Goal: Task Accomplishment & Management: Manage account settings

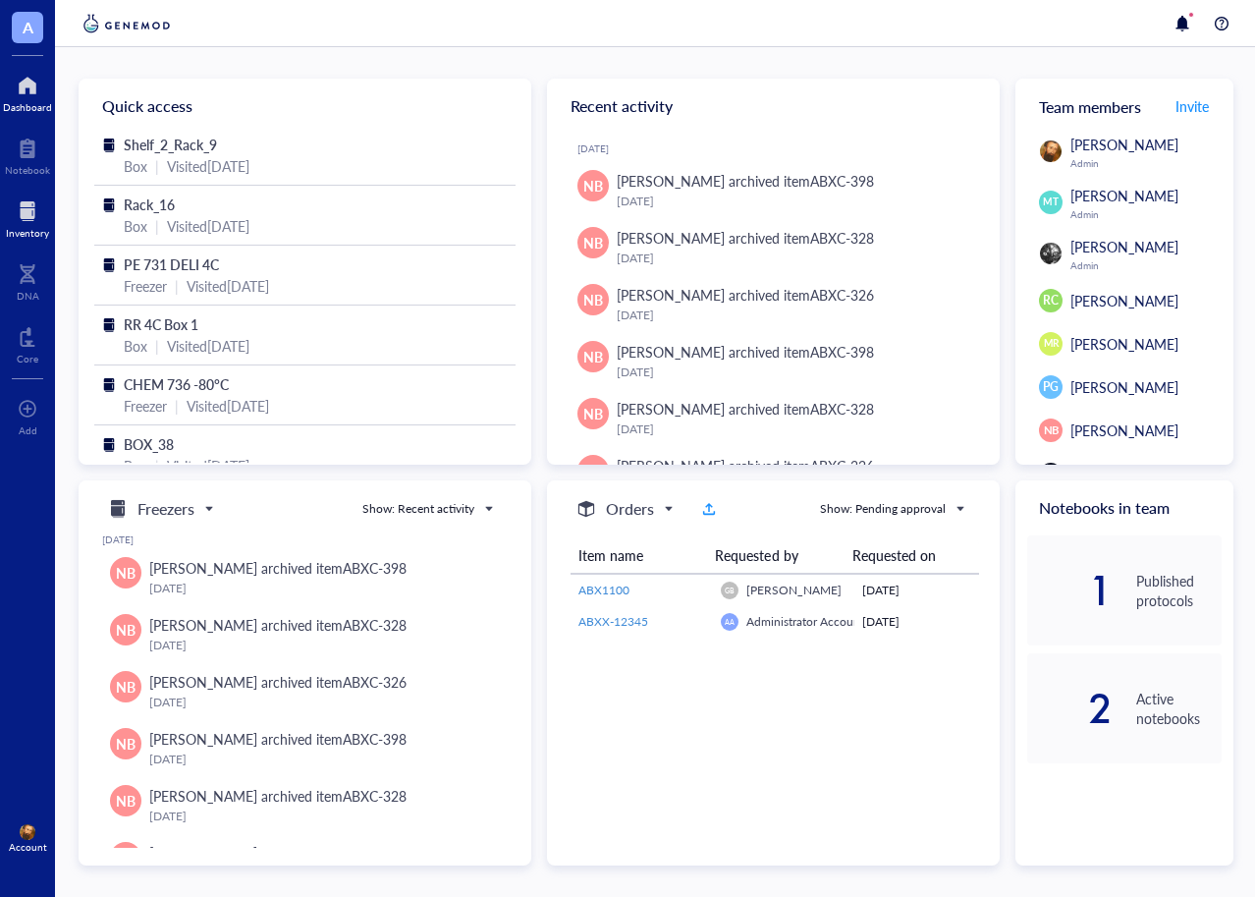
click at [37, 214] on div at bounding box center [27, 210] width 43 height 31
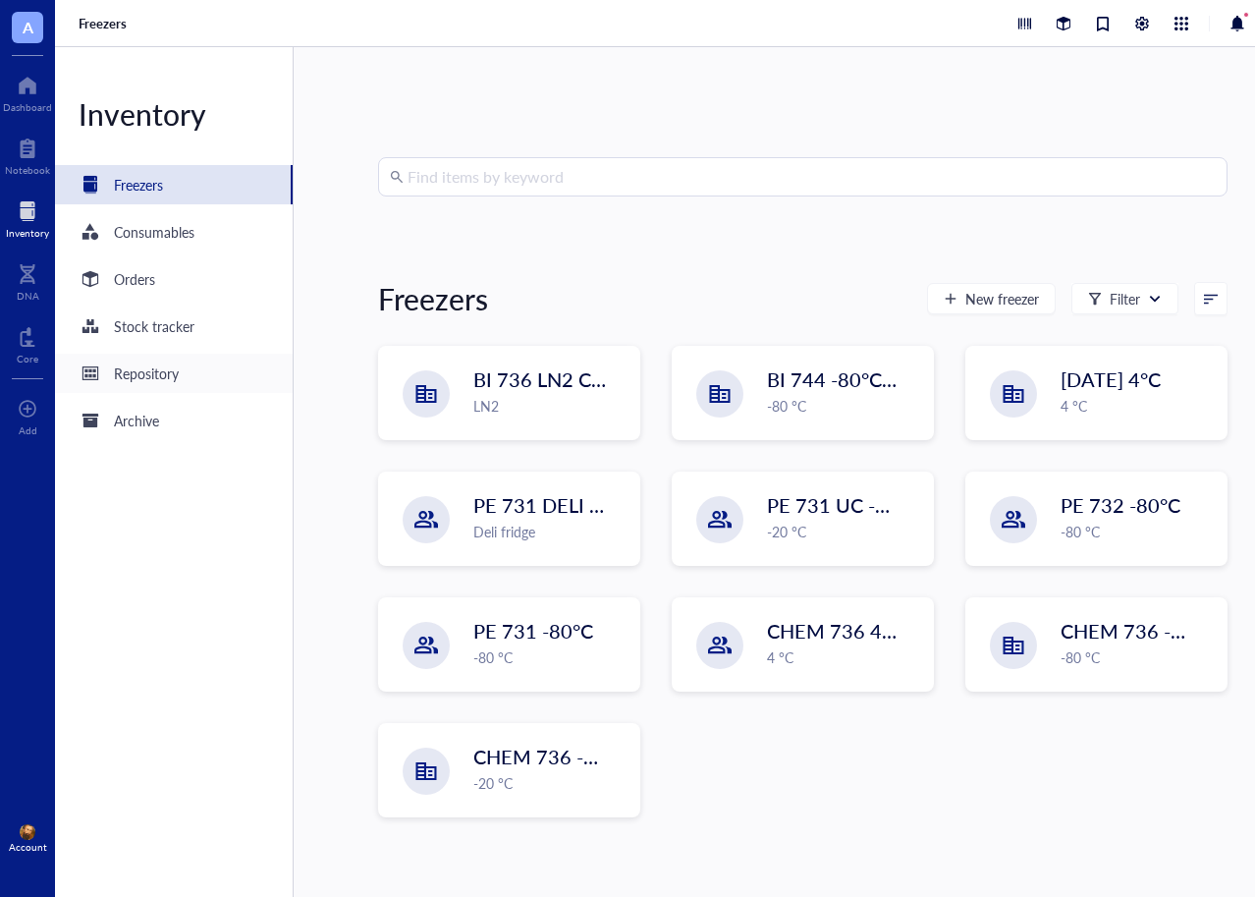
click at [141, 379] on div "Repository" at bounding box center [146, 373] width 65 height 22
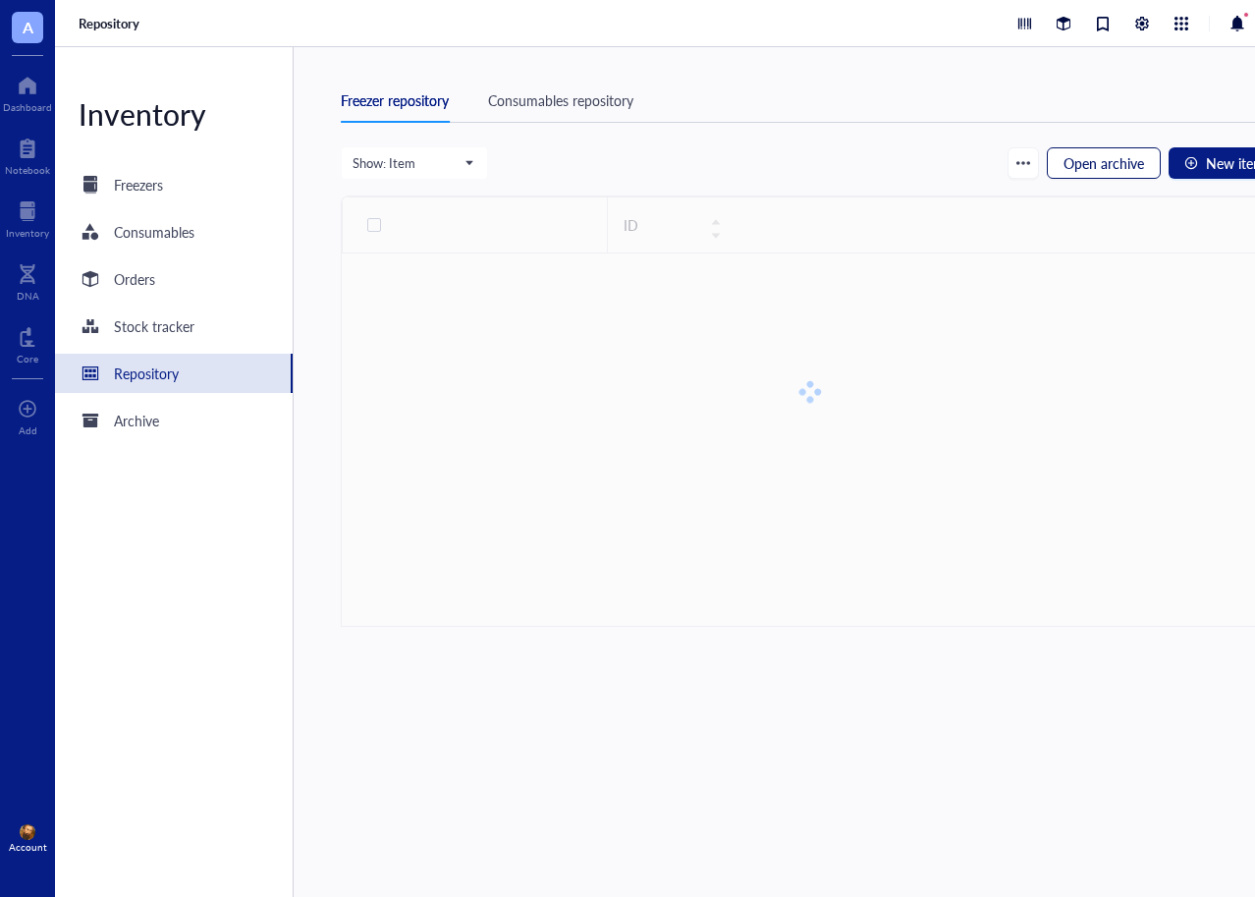
click at [1093, 166] on span "Open archive" at bounding box center [1104, 163] width 81 height 16
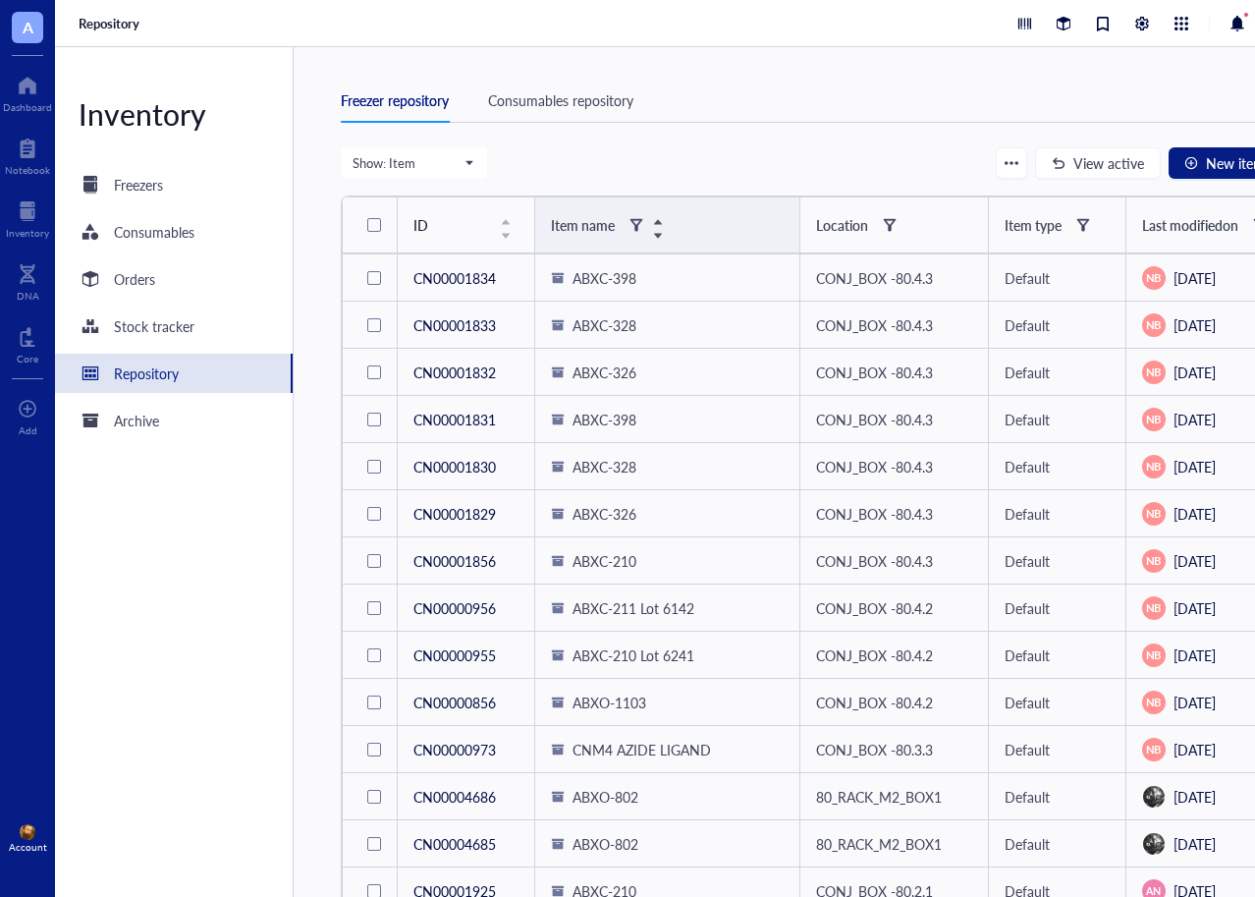
click at [634, 225] on div at bounding box center [637, 225] width 14 height 14
click at [682, 260] on input "search" at bounding box center [731, 263] width 139 height 29
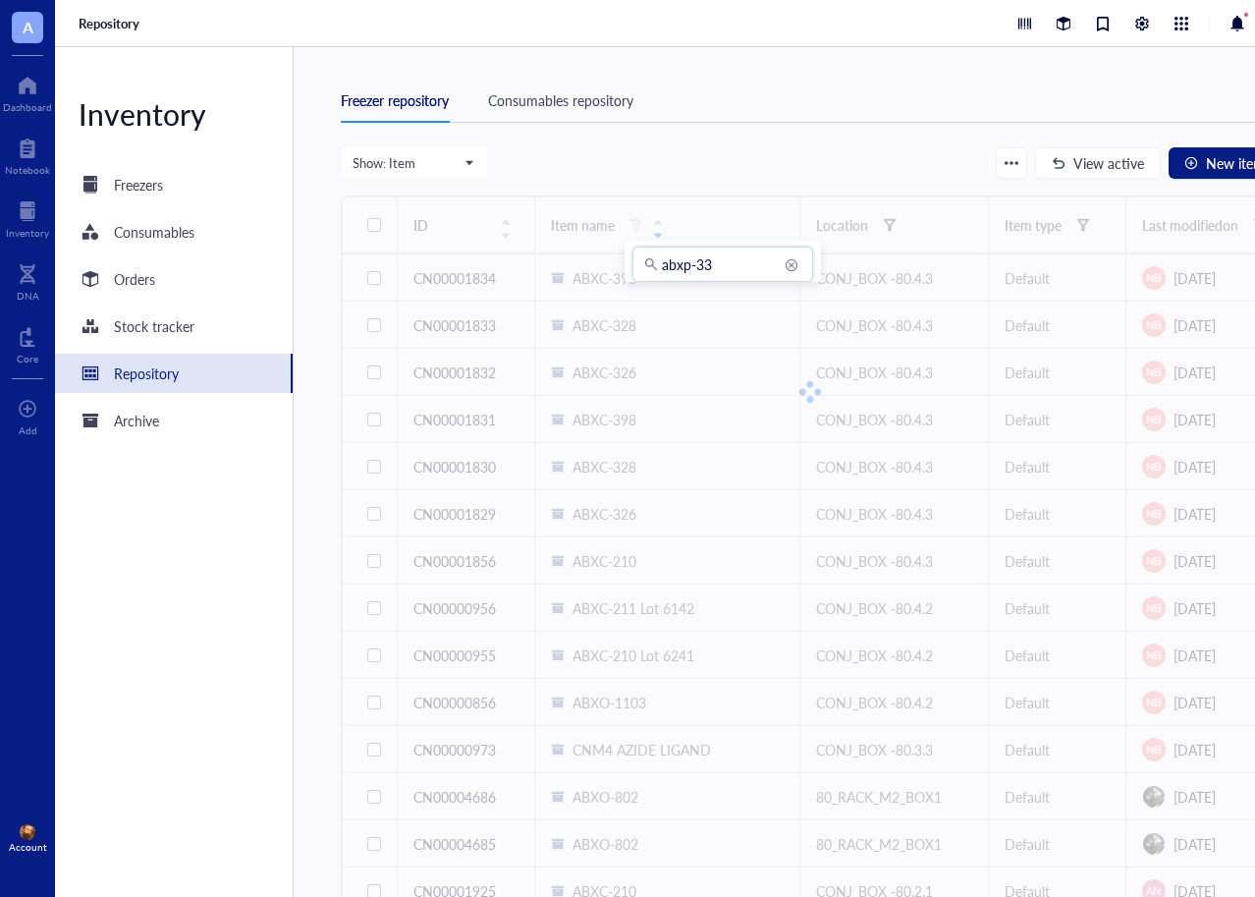
type input "abxp-33"
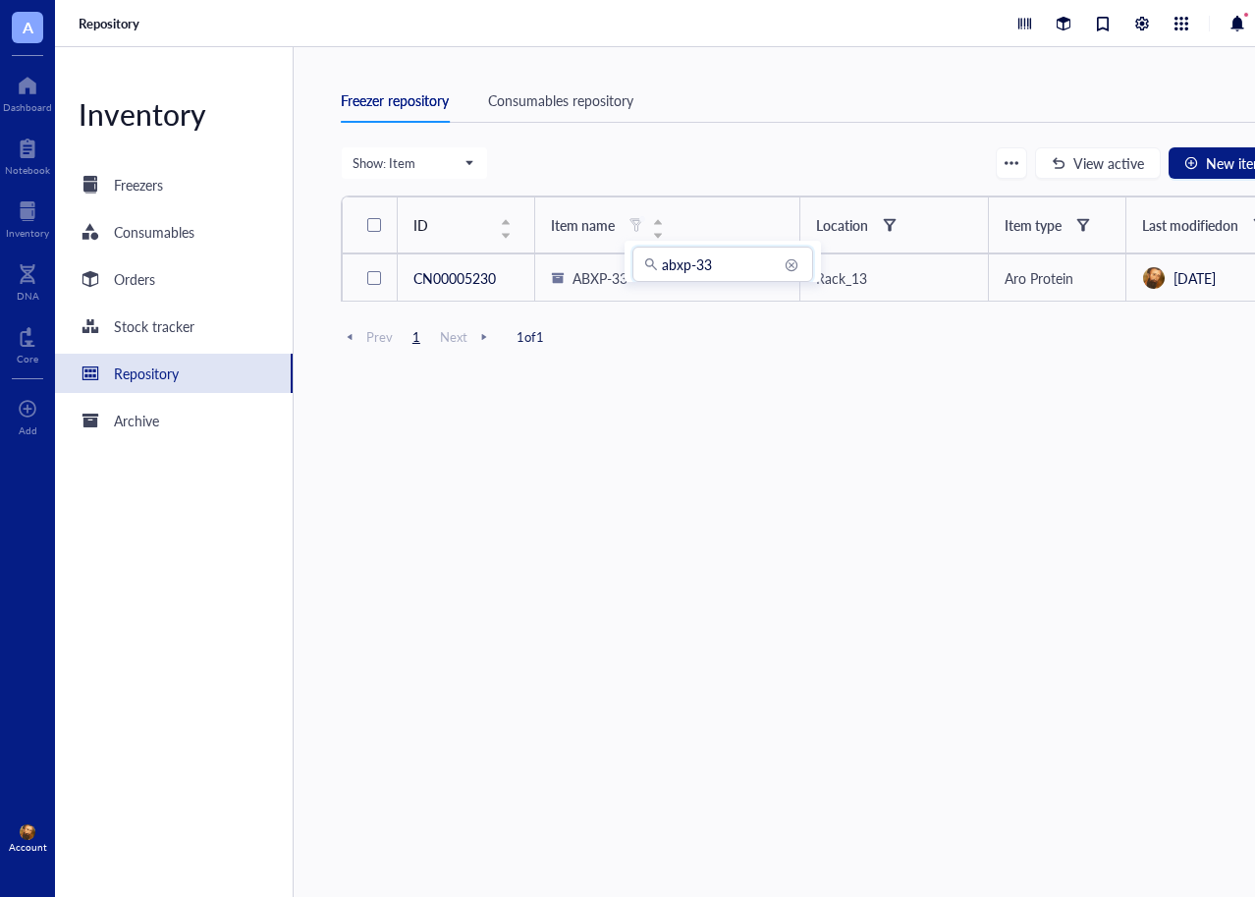
click at [757, 444] on div "Show: Item View active New item ID Item name Location Item type Last modified o…" at bounding box center [811, 539] width 940 height 787
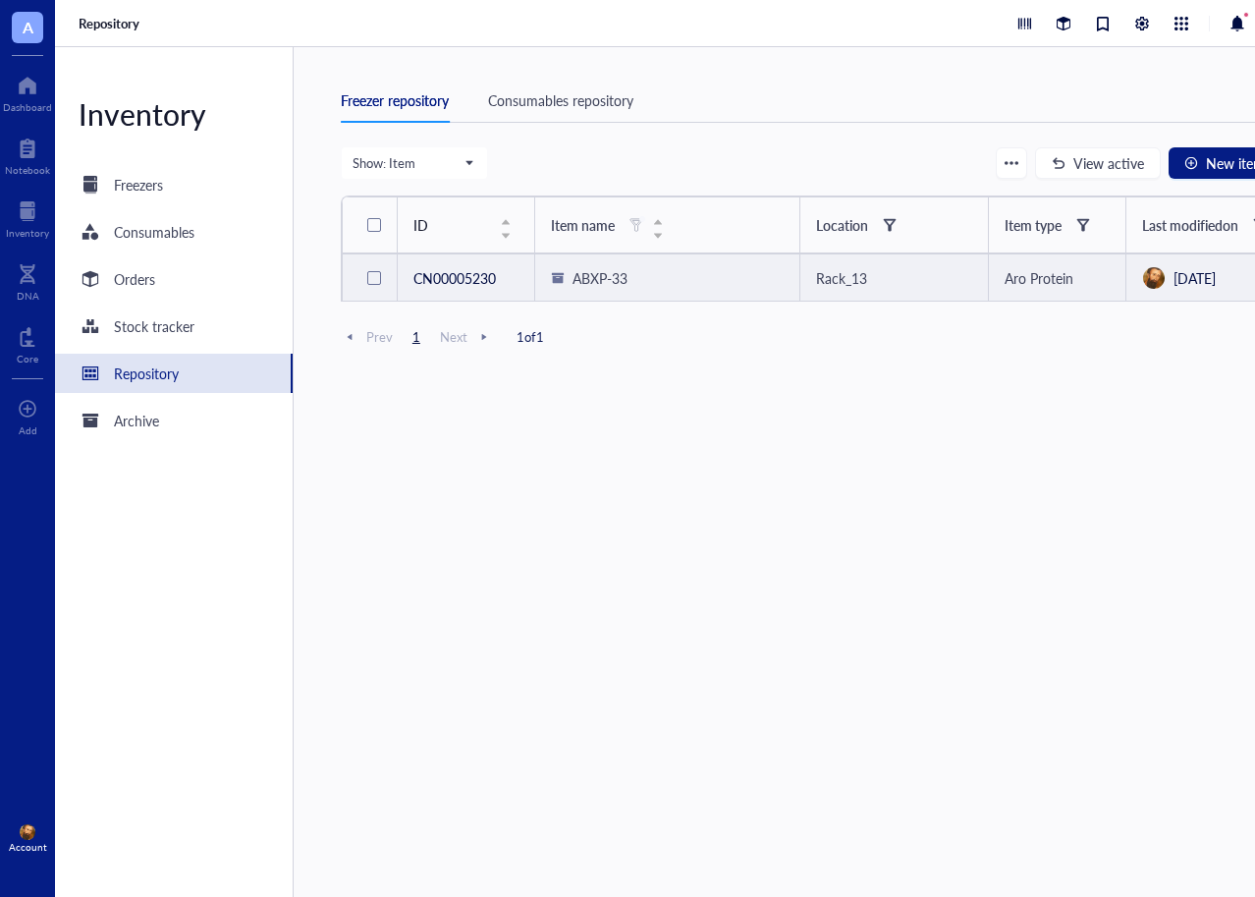
click at [577, 268] on span "ABXP-33" at bounding box center [600, 278] width 55 height 20
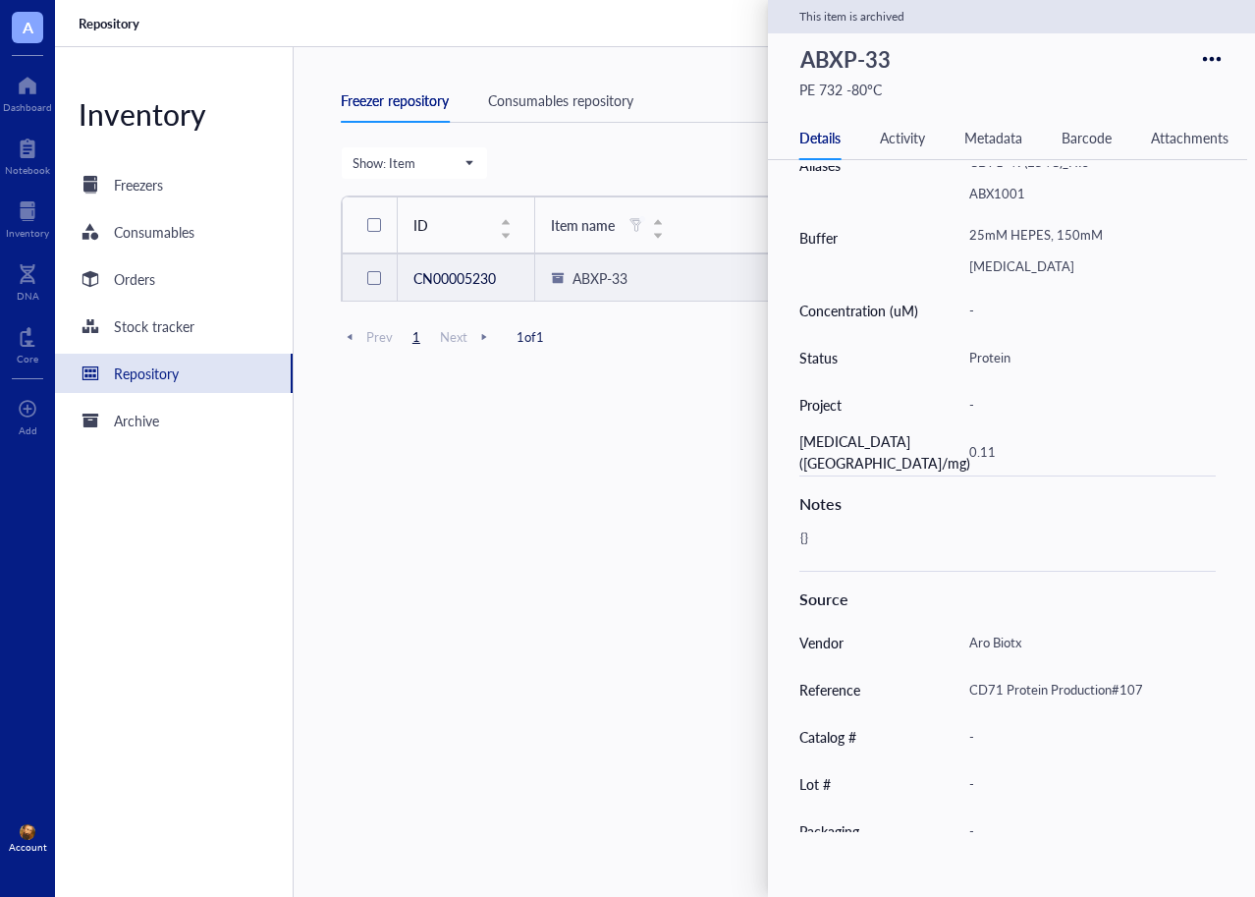
scroll to position [417, 0]
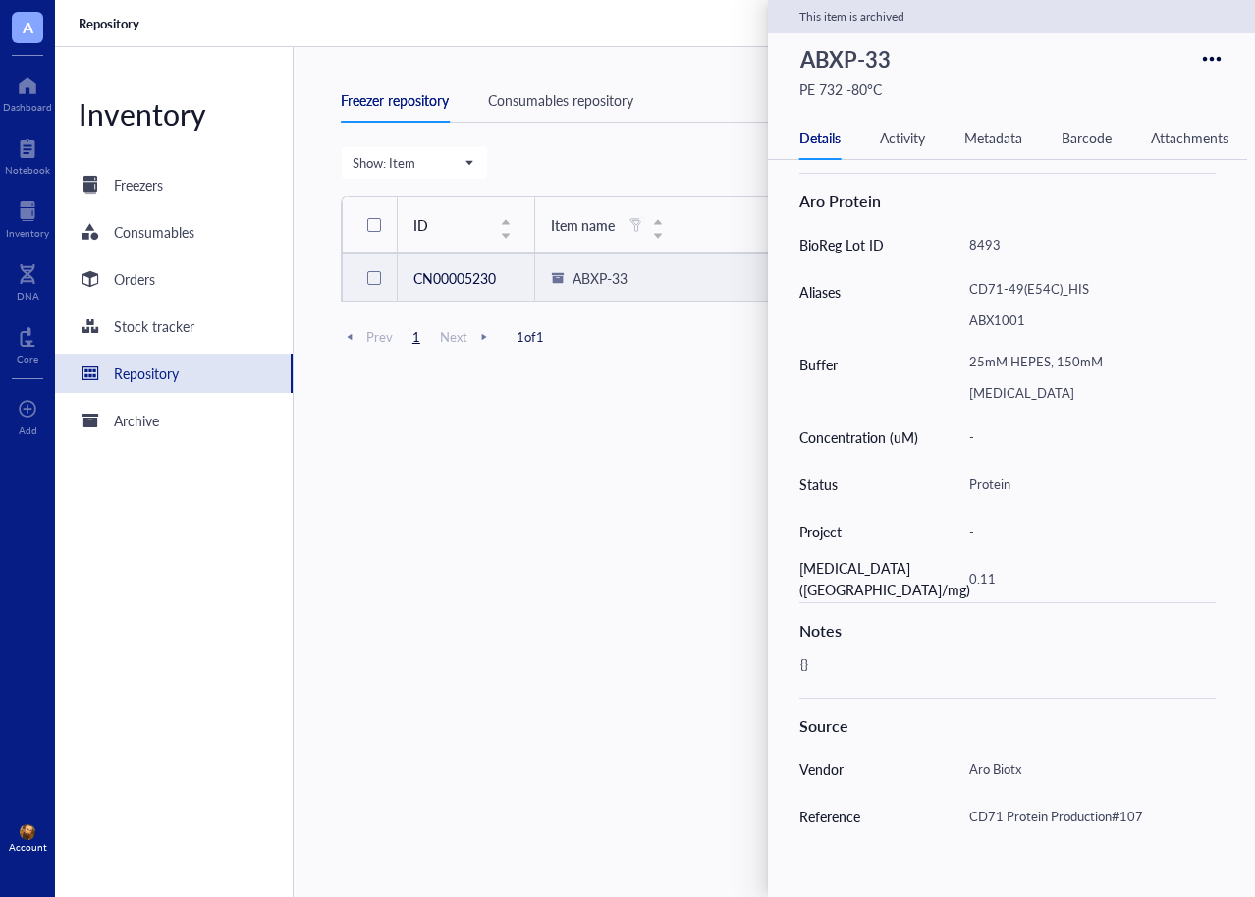
click at [862, 668] on div "{}" at bounding box center [1000, 673] width 416 height 47
type textarea "{"
type textarea "R"
click at [1126, 670] on textarea "Thawed on [DATE]. Re-frozen on [DATE]" at bounding box center [1000, 673] width 414 height 43
type textarea "Thawed on [DATE]. Re-frozen on [DATE]."
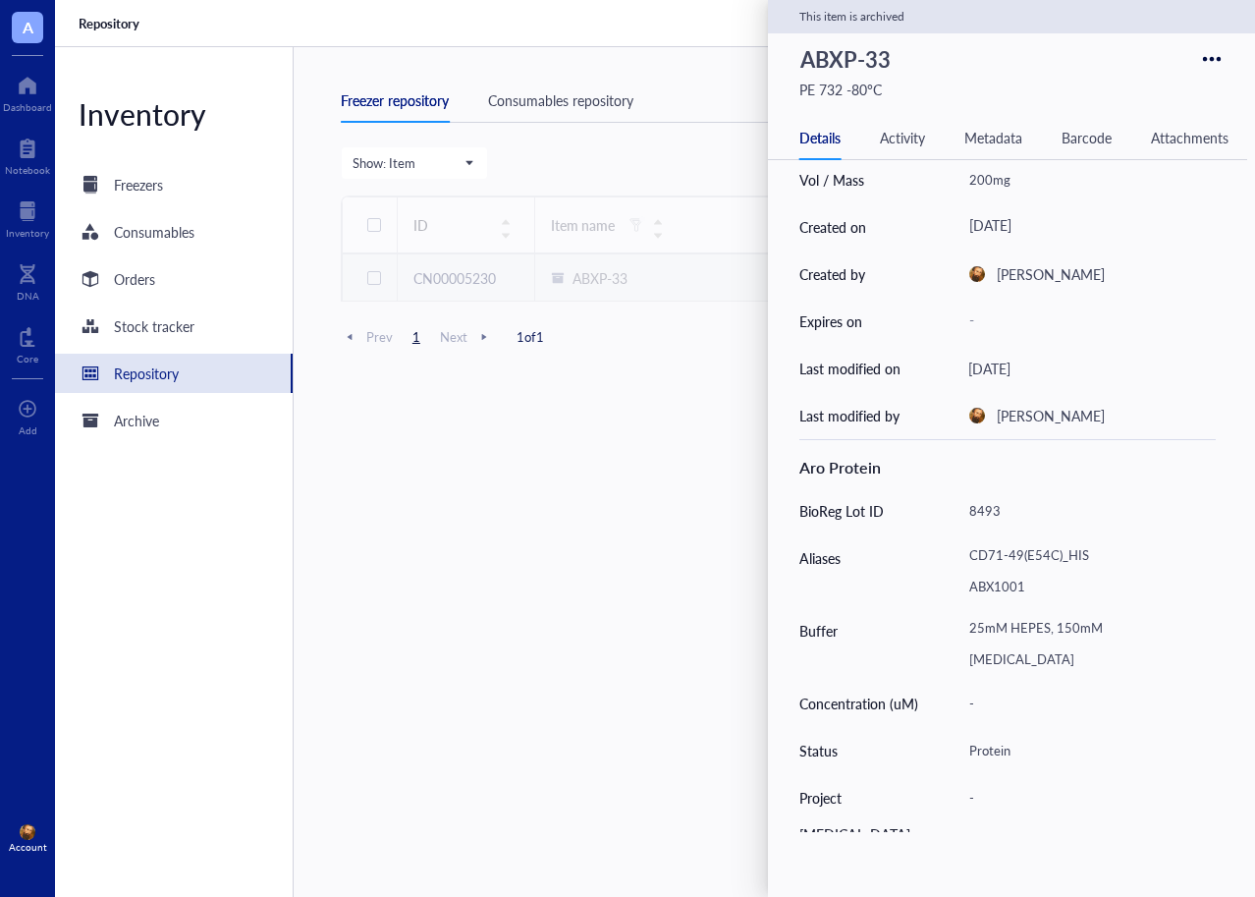
scroll to position [0, 0]
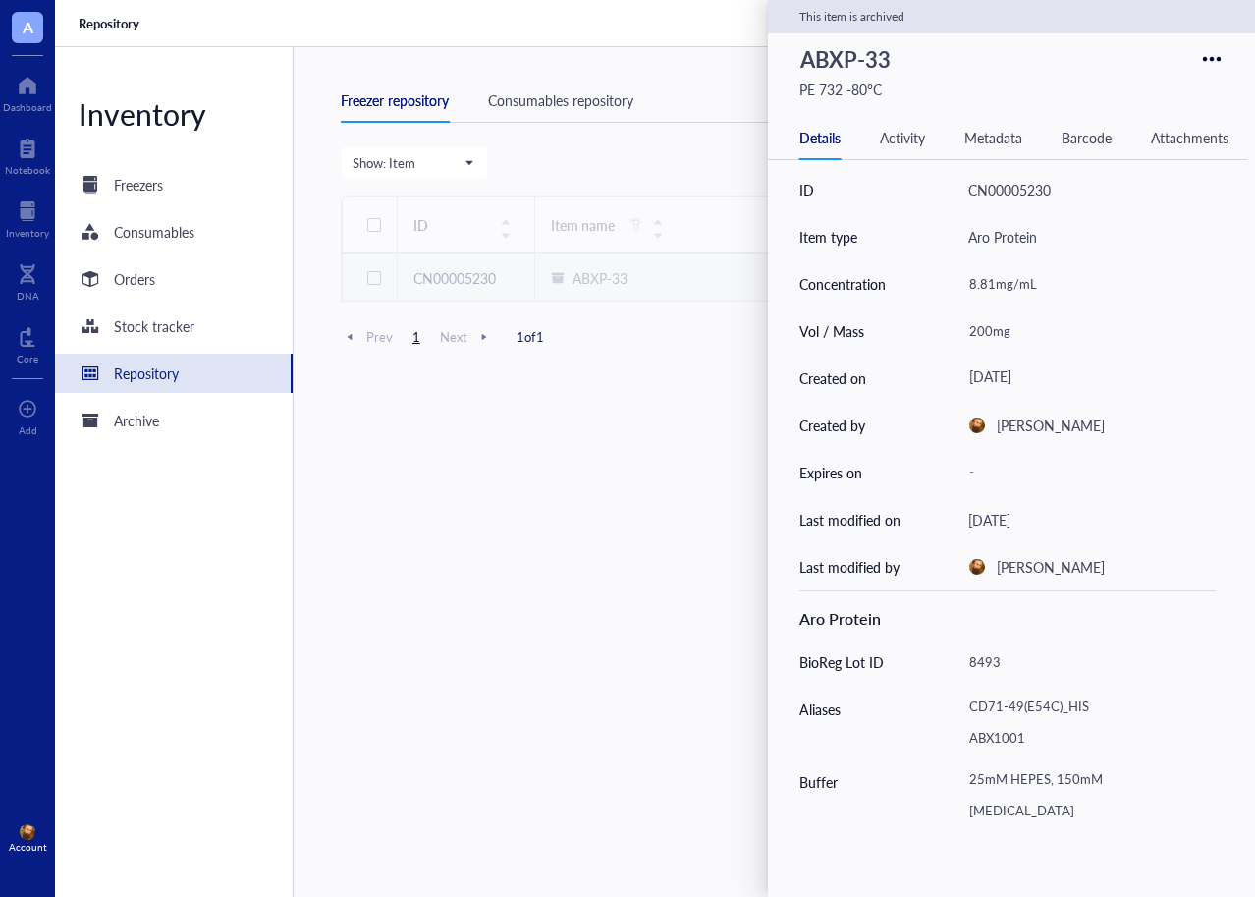
click at [984, 330] on div "200mg" at bounding box center [1083, 330] width 247 height 41
drag, startPoint x: 977, startPoint y: 330, endPoint x: 966, endPoint y: 330, distance: 10.8
click at [966, 330] on input "200mg" at bounding box center [1084, 330] width 246 height 39
click at [919, 520] on div "Last modified on" at bounding box center [871, 519] width 145 height 47
click at [989, 327] on div "200mg" at bounding box center [1083, 330] width 247 height 41
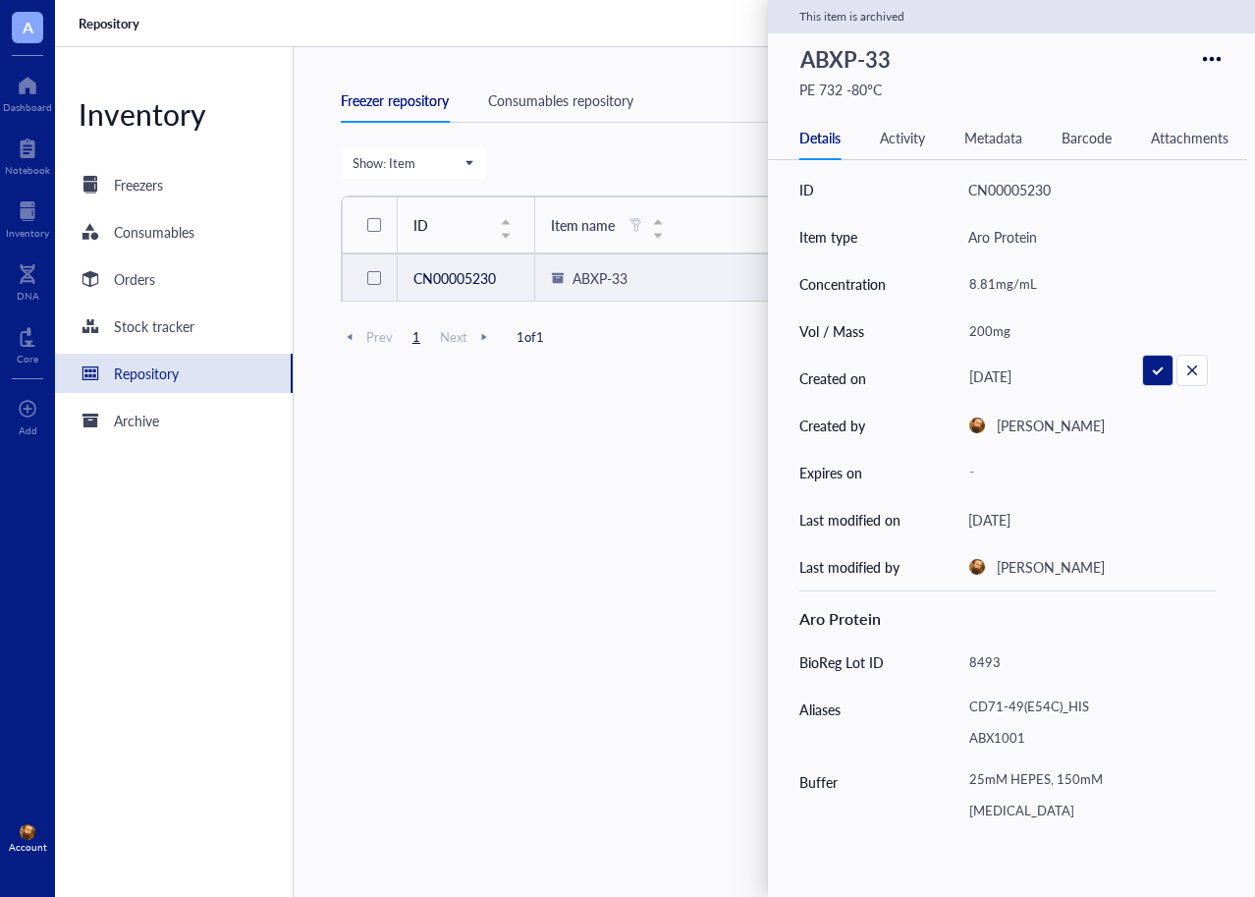
drag, startPoint x: 982, startPoint y: 330, endPoint x: 946, endPoint y: 333, distance: 36.5
click at [946, 333] on div "Vol / Mass 200mg" at bounding box center [1007, 330] width 416 height 47
type input "180mg"
click at [886, 496] on div "Last modified on" at bounding box center [871, 519] width 145 height 47
click at [662, 478] on div "Show: Item View active New item ID Item name Location Item type Last modified o…" at bounding box center [811, 539] width 940 height 787
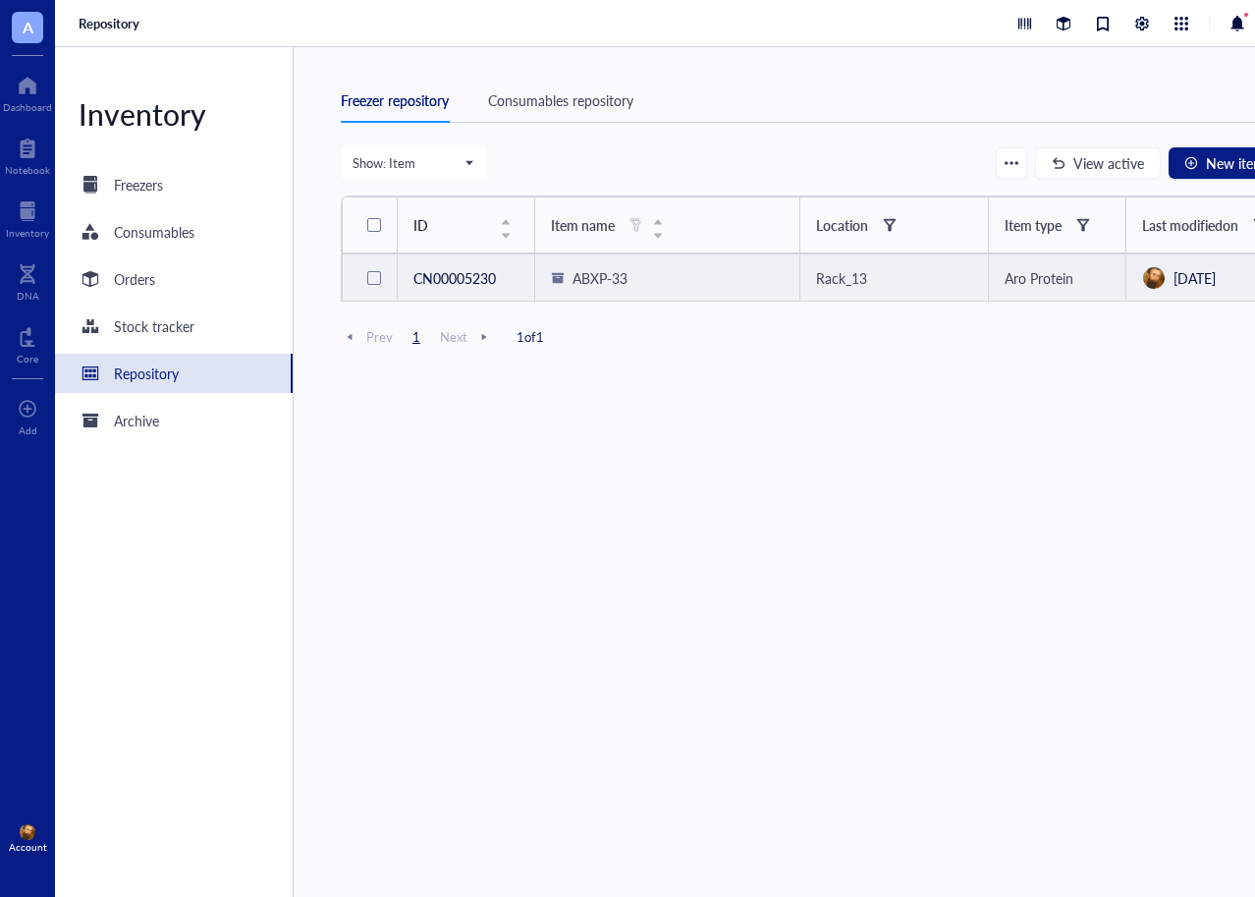
click at [378, 276] on div at bounding box center [374, 278] width 14 height 14
click at [597, 165] on span "Restore" at bounding box center [597, 163] width 46 height 16
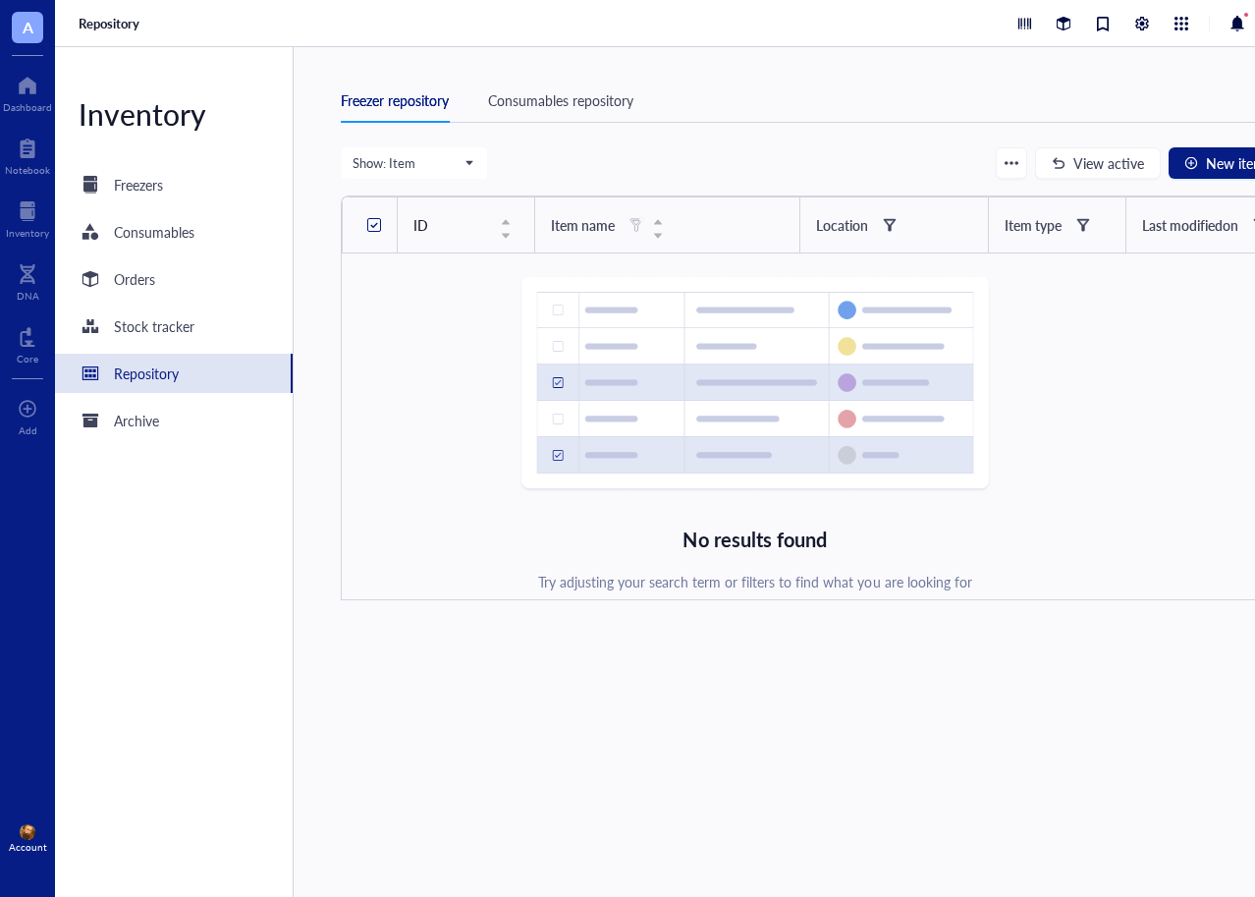
click at [153, 374] on div "Repository" at bounding box center [146, 373] width 65 height 22
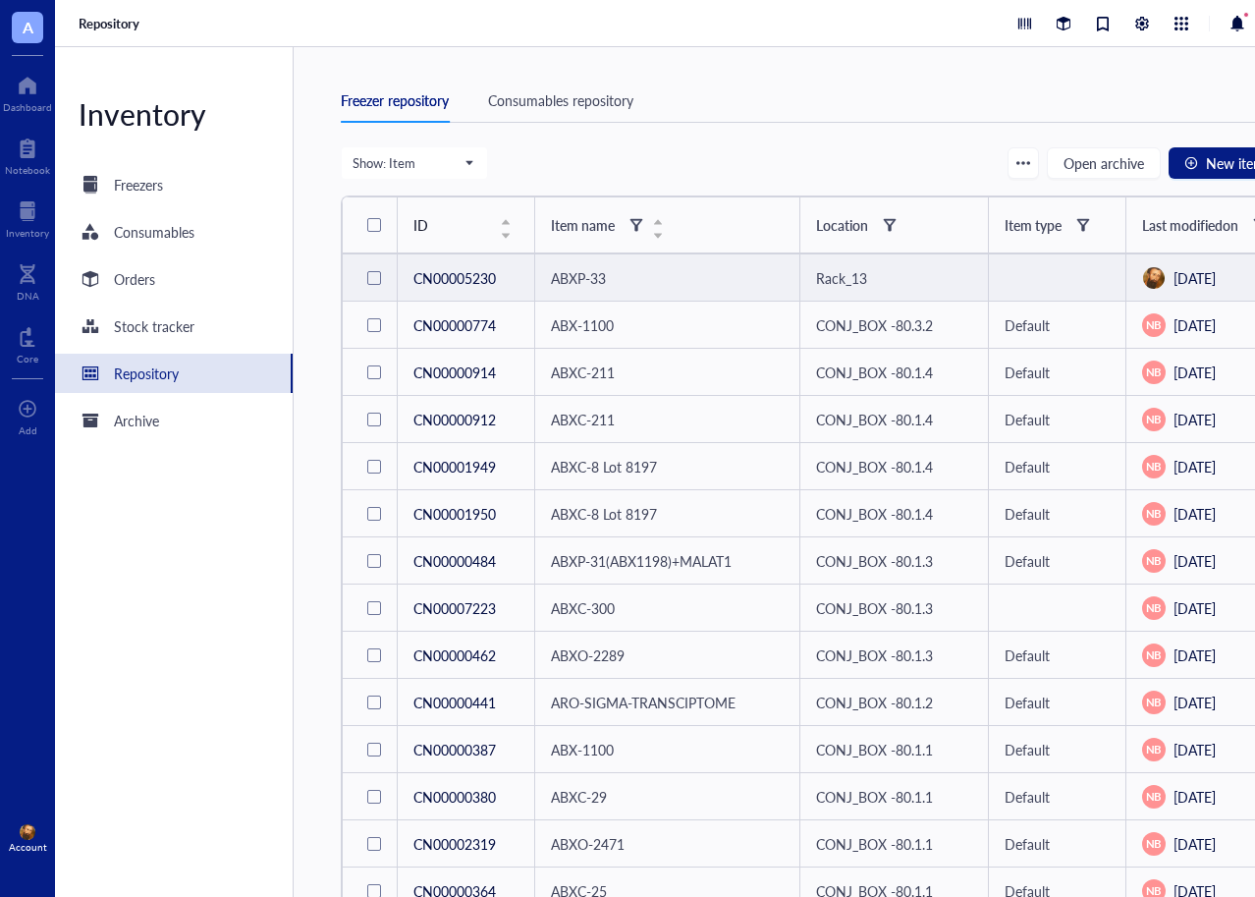
click at [370, 275] on div at bounding box center [374, 278] width 14 height 14
click at [682, 171] on span "Change location" at bounding box center [672, 163] width 98 height 16
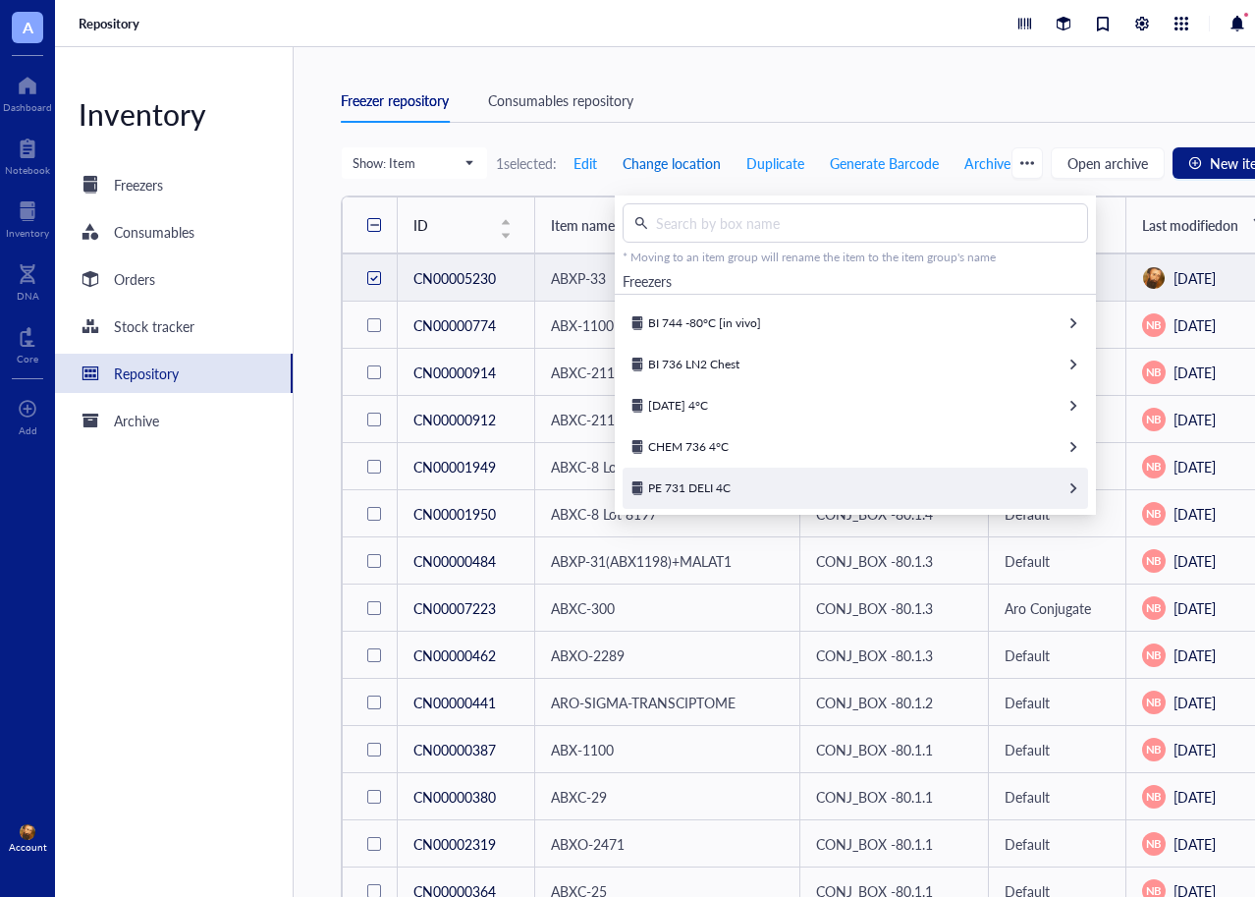
scroll to position [98, 0]
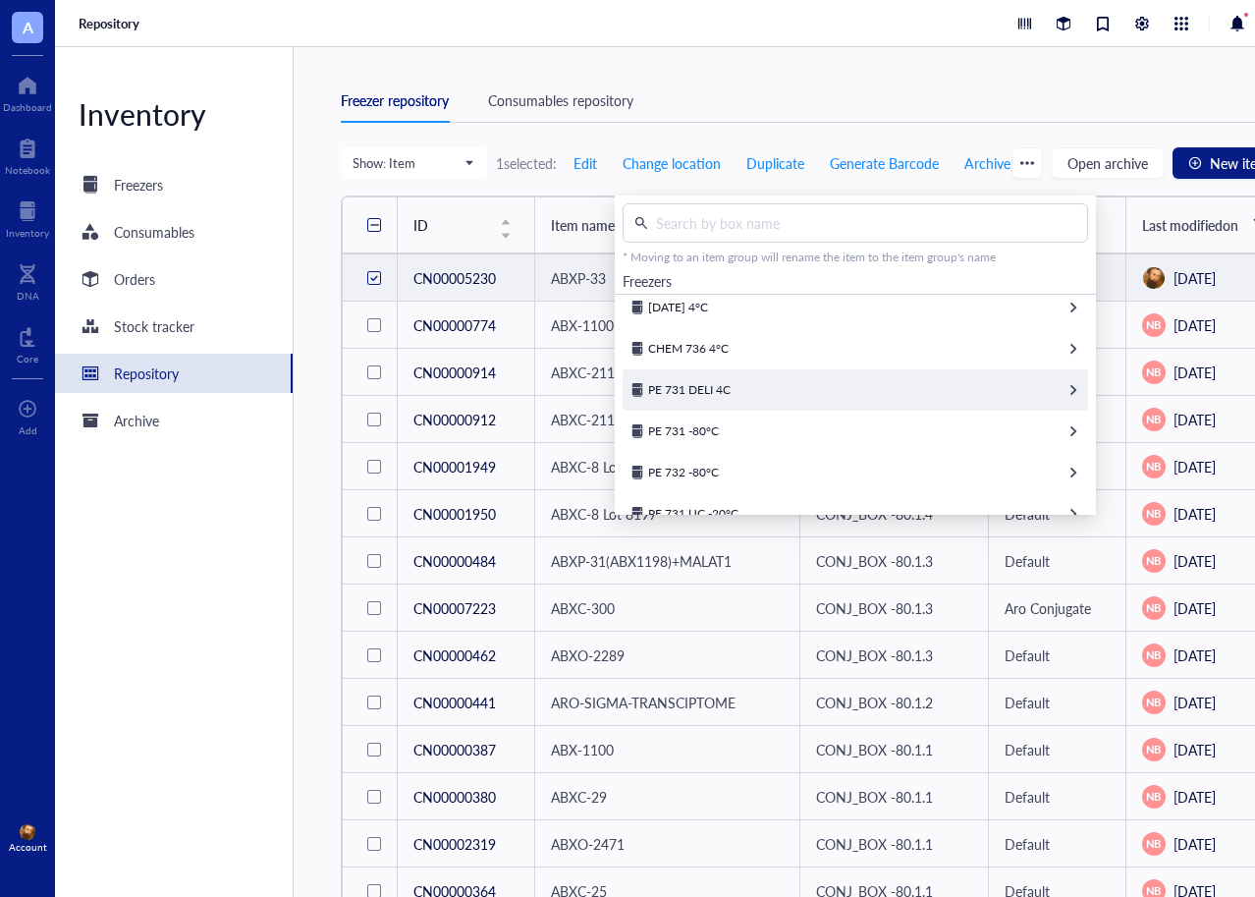
click at [699, 390] on span "PE 731 DELI 4C" at bounding box center [689, 389] width 82 height 17
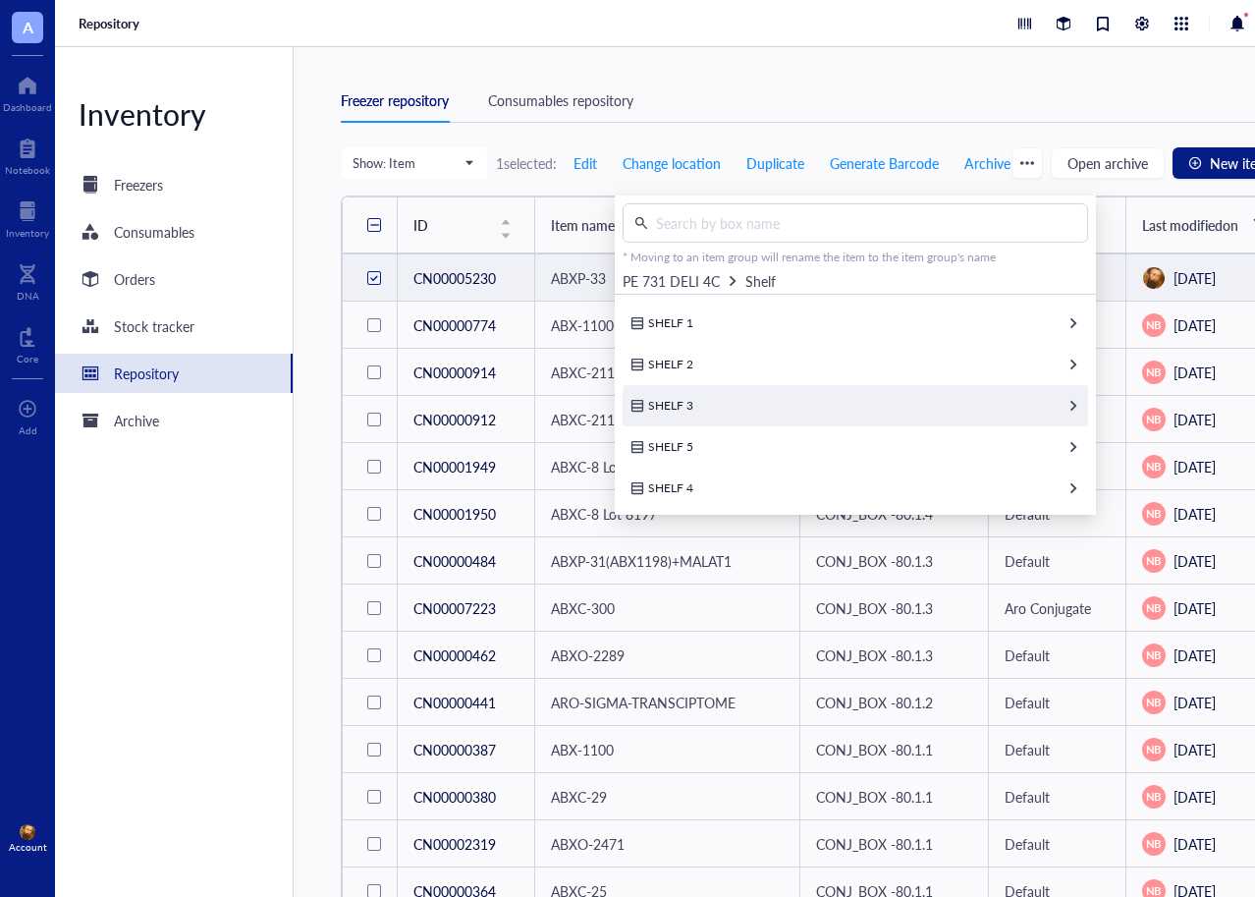
scroll to position [10, 0]
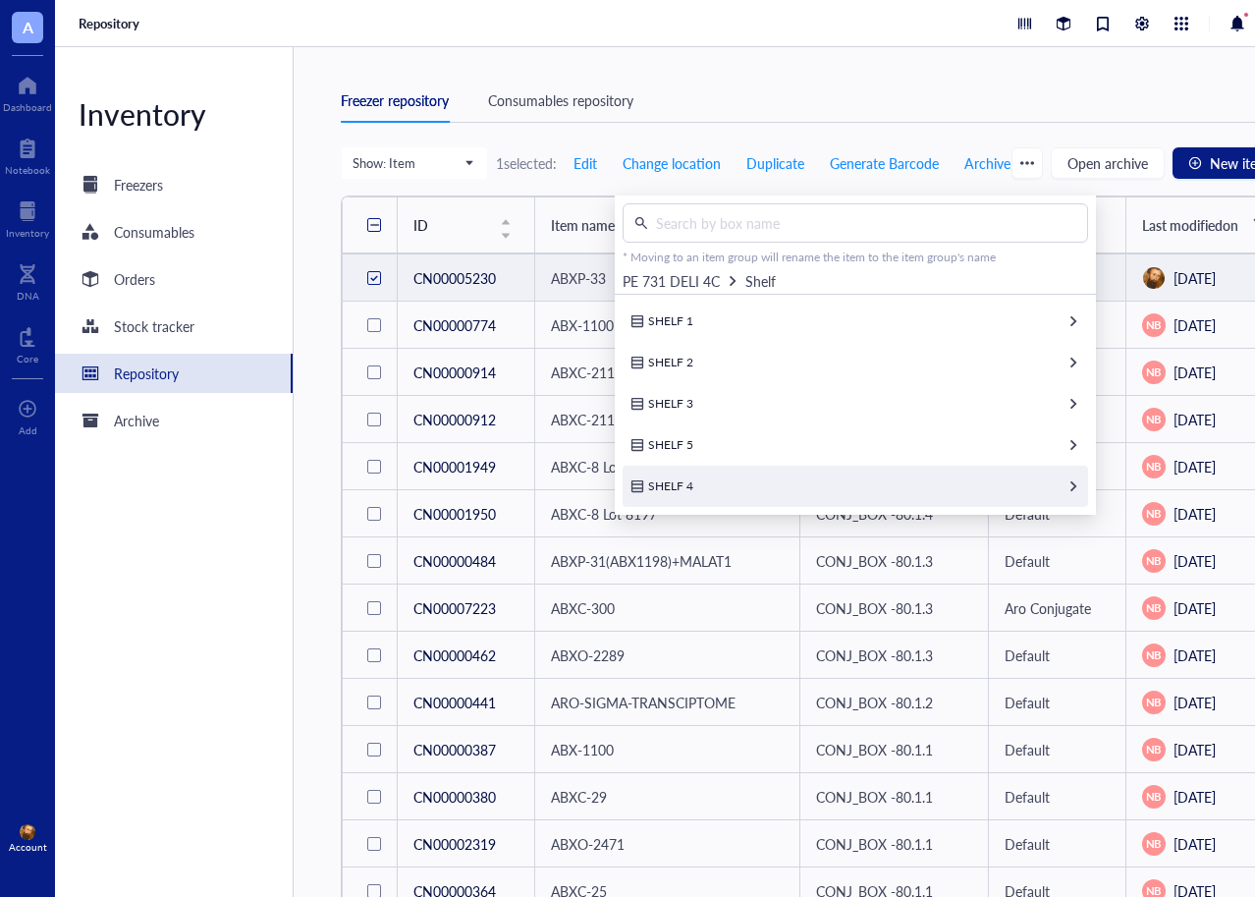
click at [679, 477] on span "SHELF 4" at bounding box center [670, 485] width 45 height 17
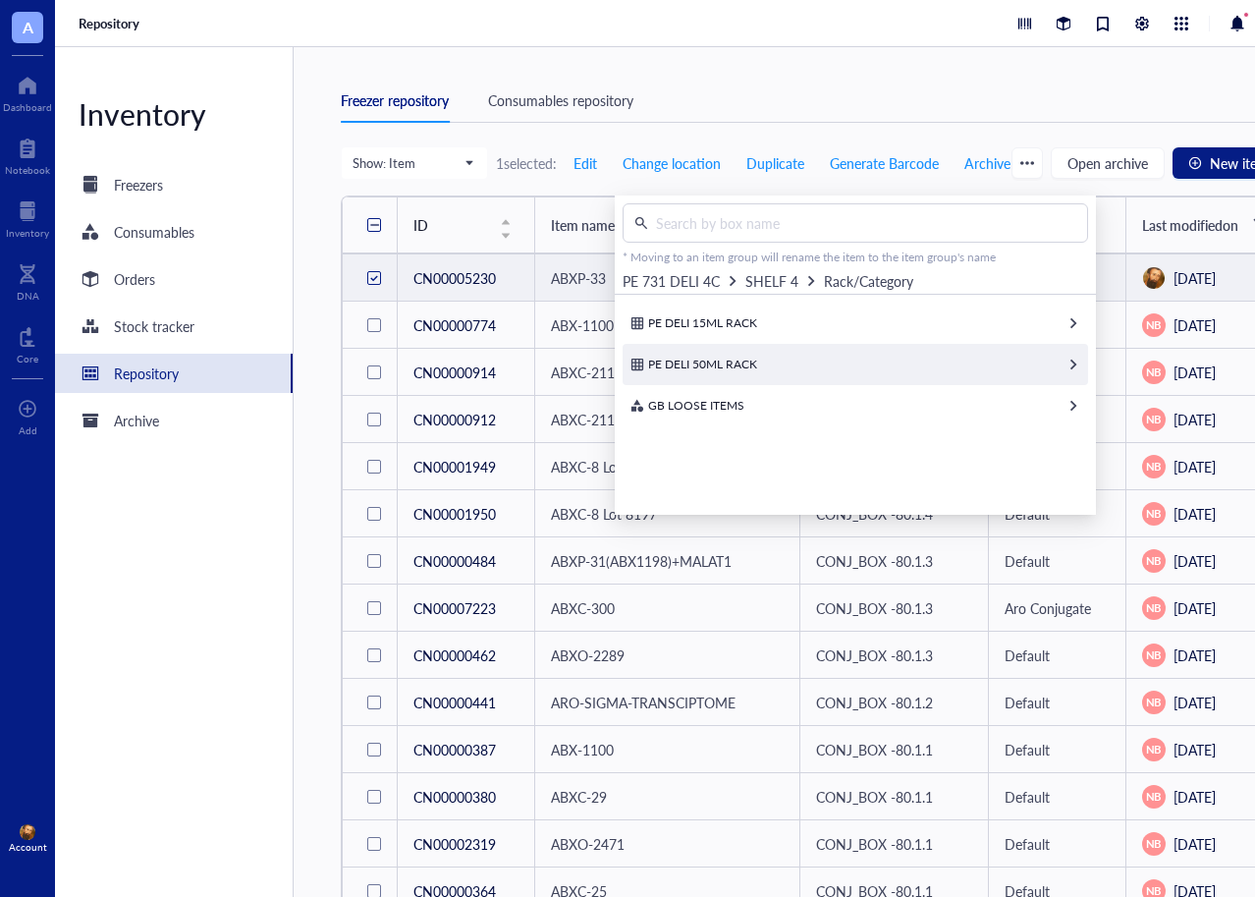
click at [694, 356] on span "PE DELI 50ML RACK" at bounding box center [702, 364] width 109 height 17
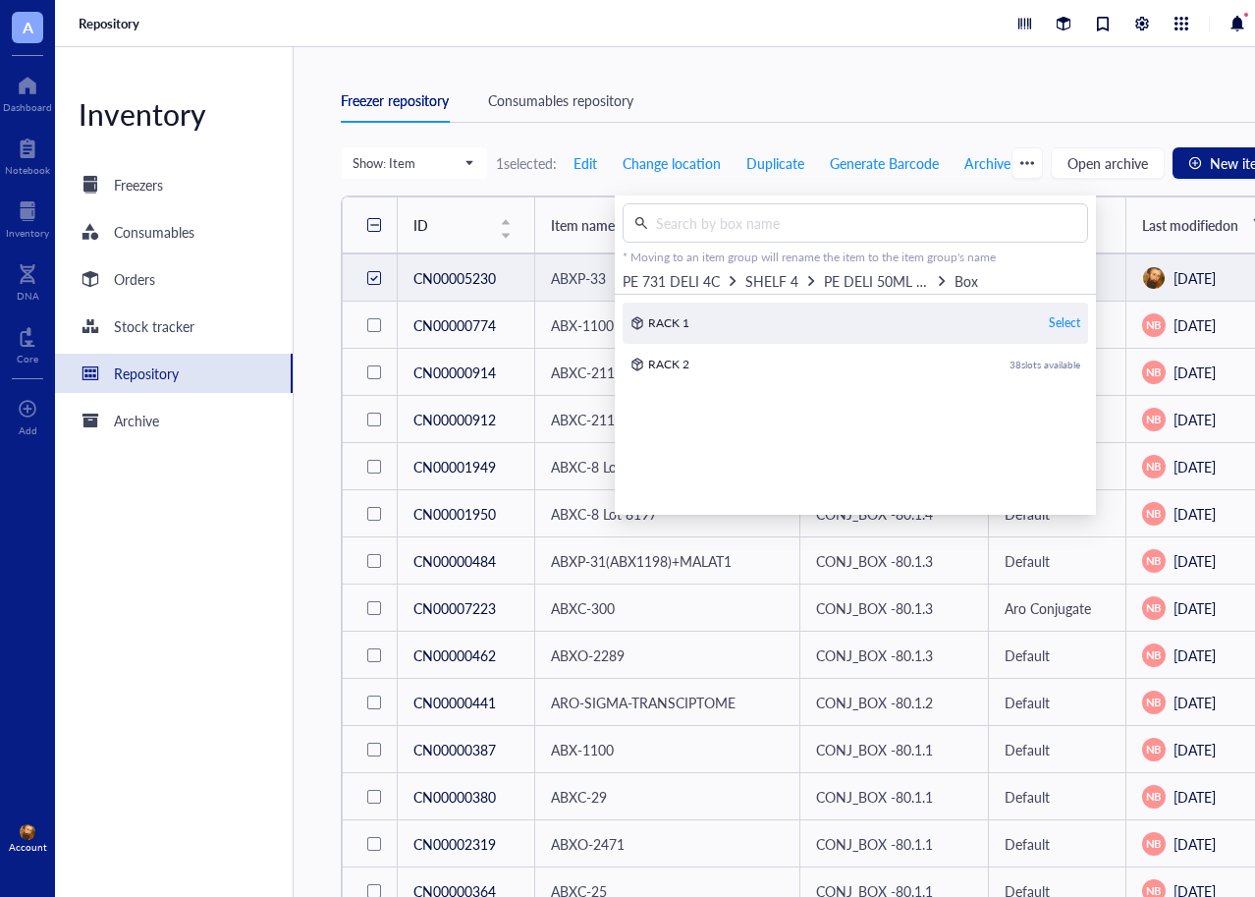
click at [670, 314] on span "RACK 1" at bounding box center [668, 322] width 41 height 17
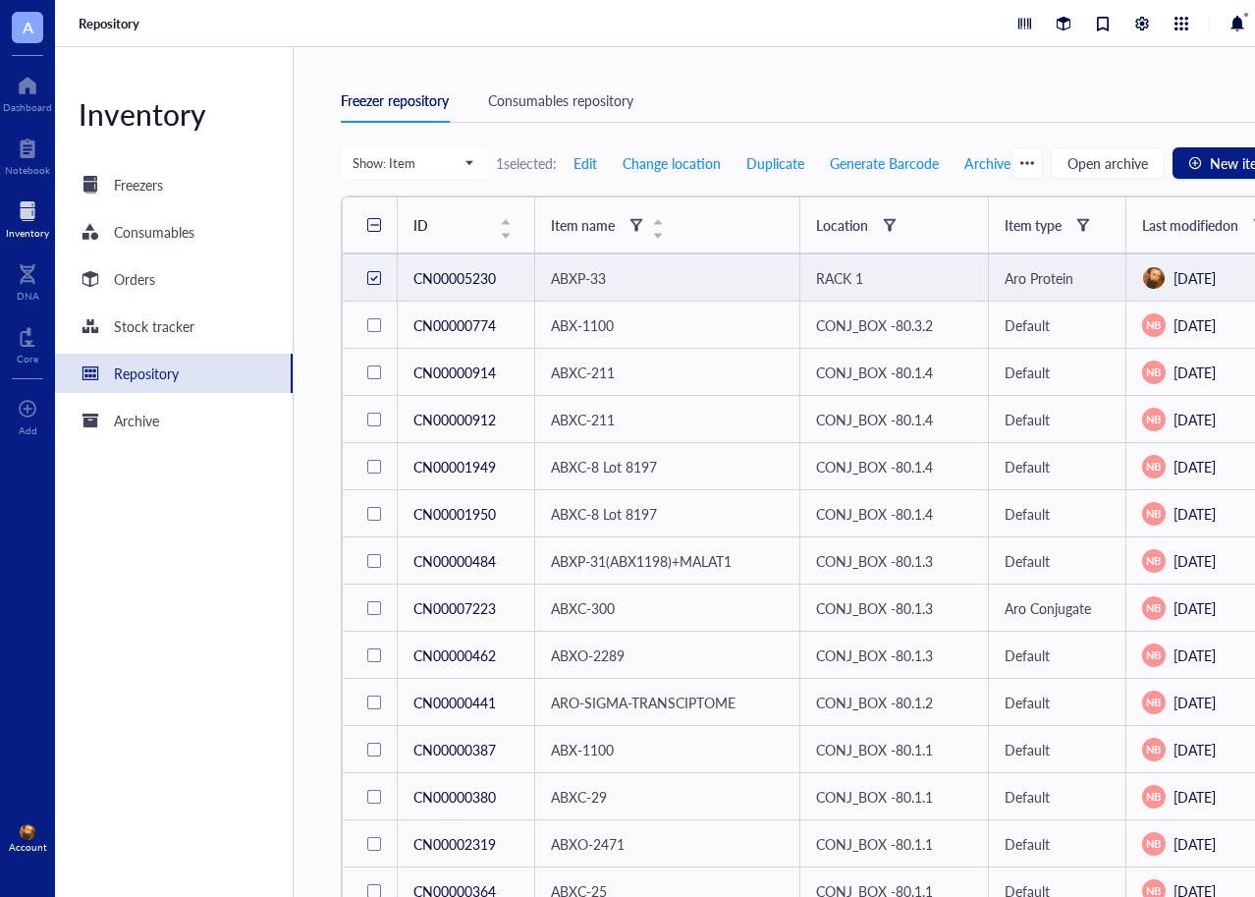
click at [27, 211] on div at bounding box center [27, 210] width 43 height 31
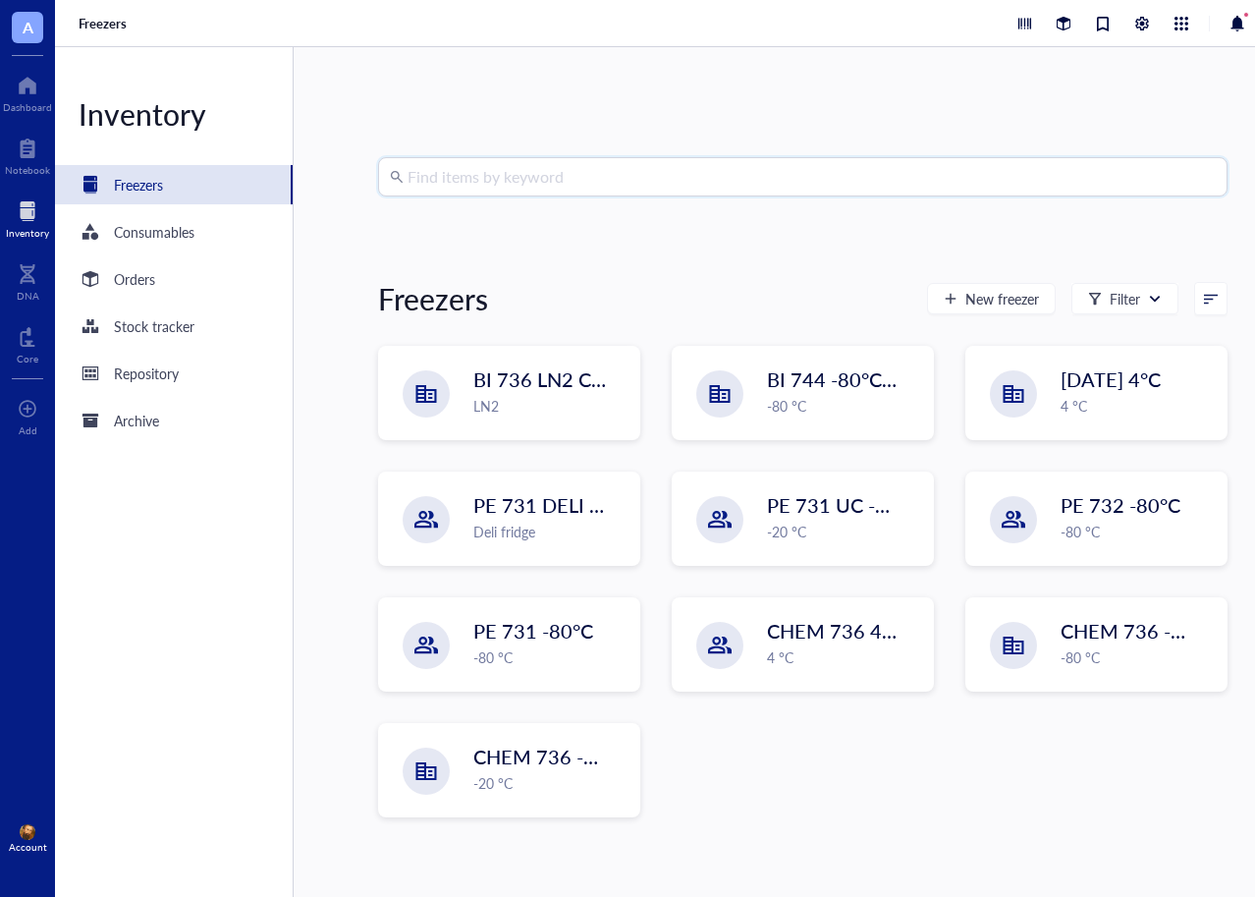
click at [626, 169] on input "search" at bounding box center [812, 176] width 808 height 37
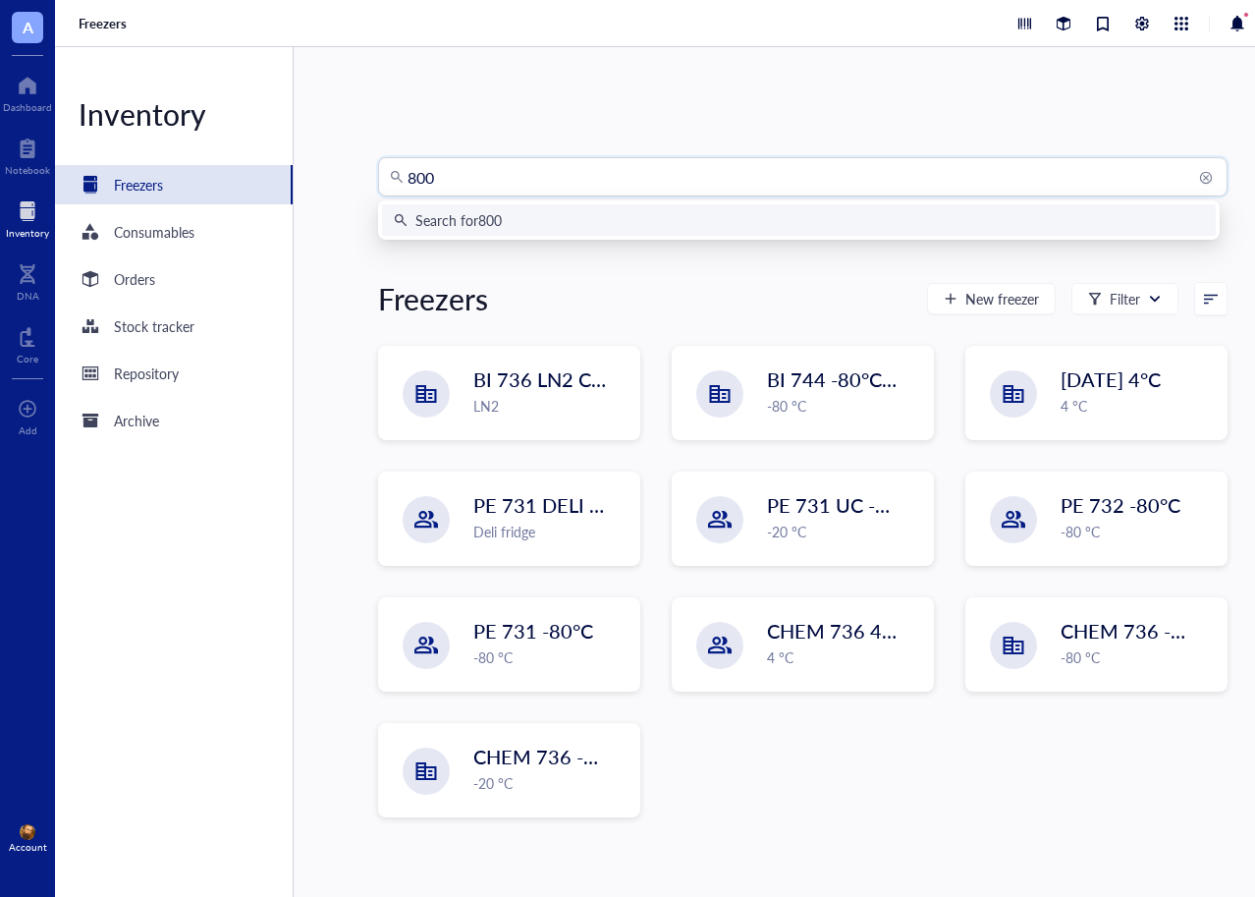
type input "8003"
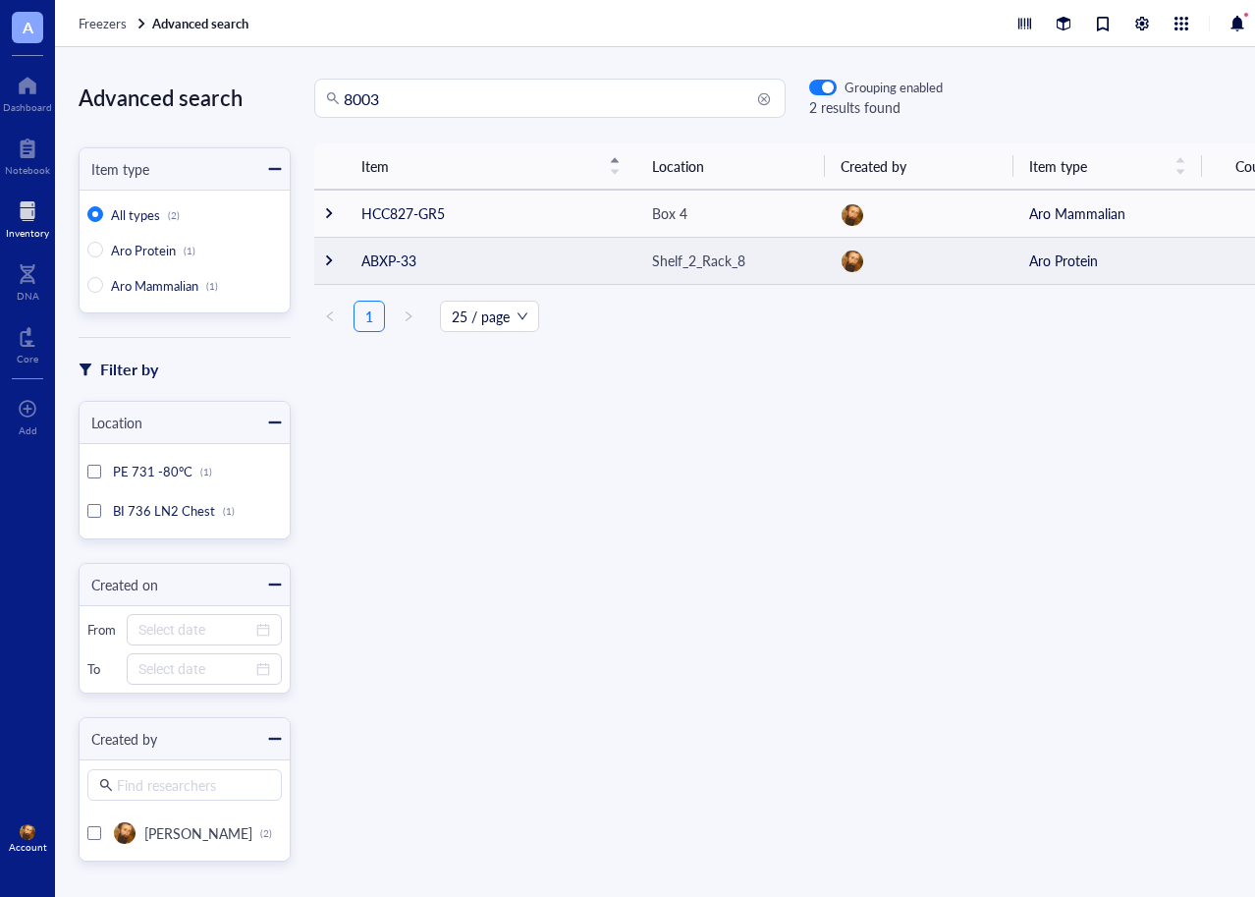
click at [334, 257] on div at bounding box center [329, 260] width 14 height 14
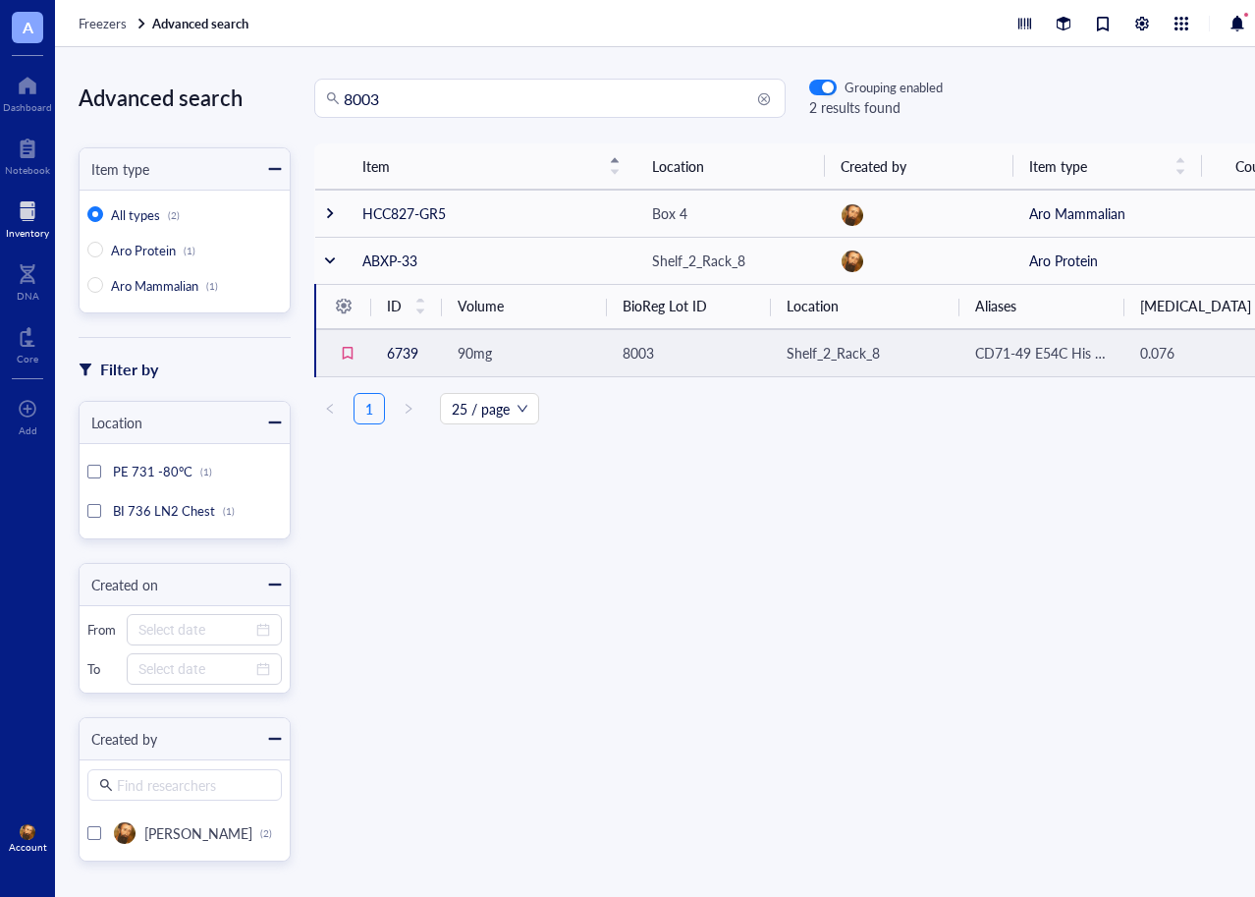
click at [644, 349] on span "8003" at bounding box center [638, 353] width 31 height 20
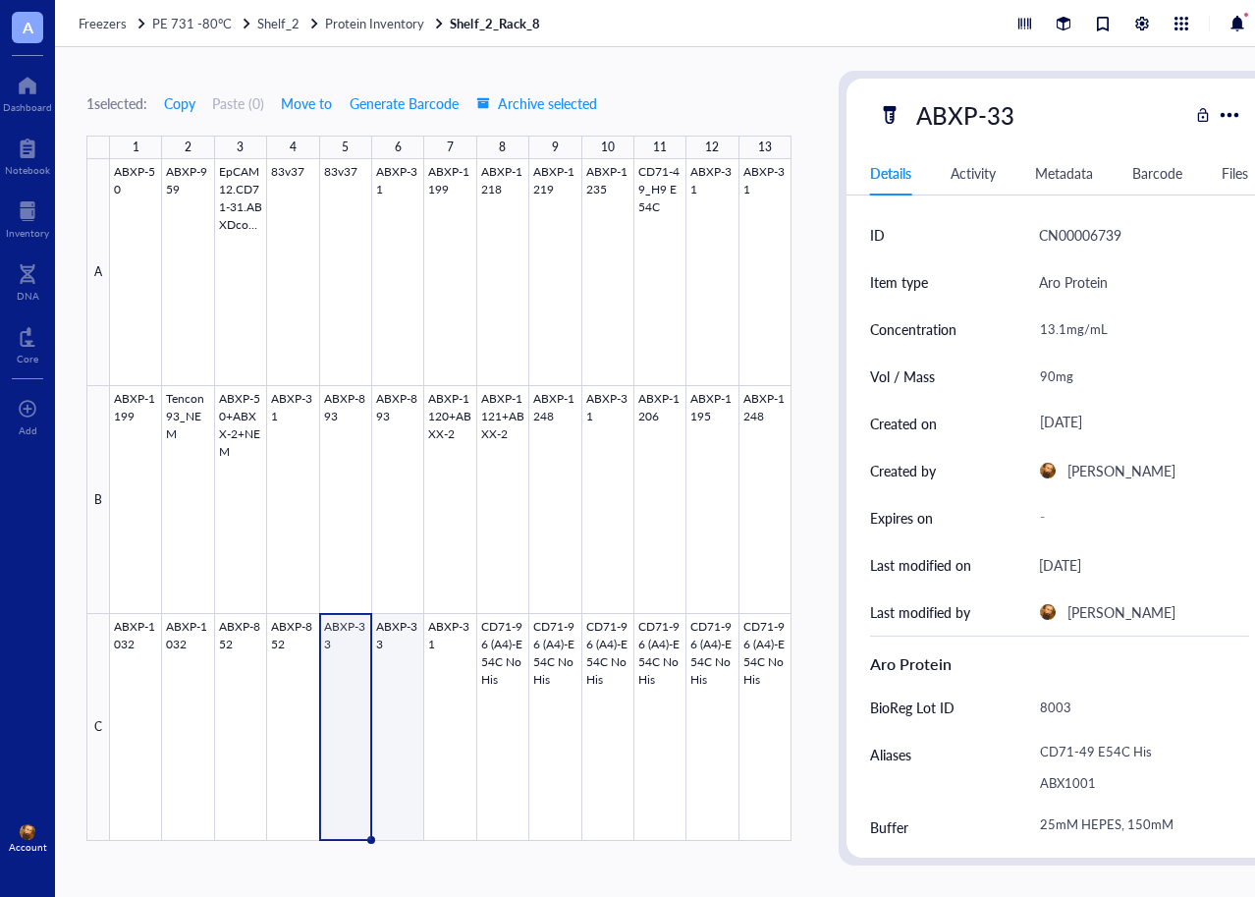
click at [406, 706] on div at bounding box center [451, 500] width 682 height 682
click at [352, 693] on div at bounding box center [451, 500] width 682 height 682
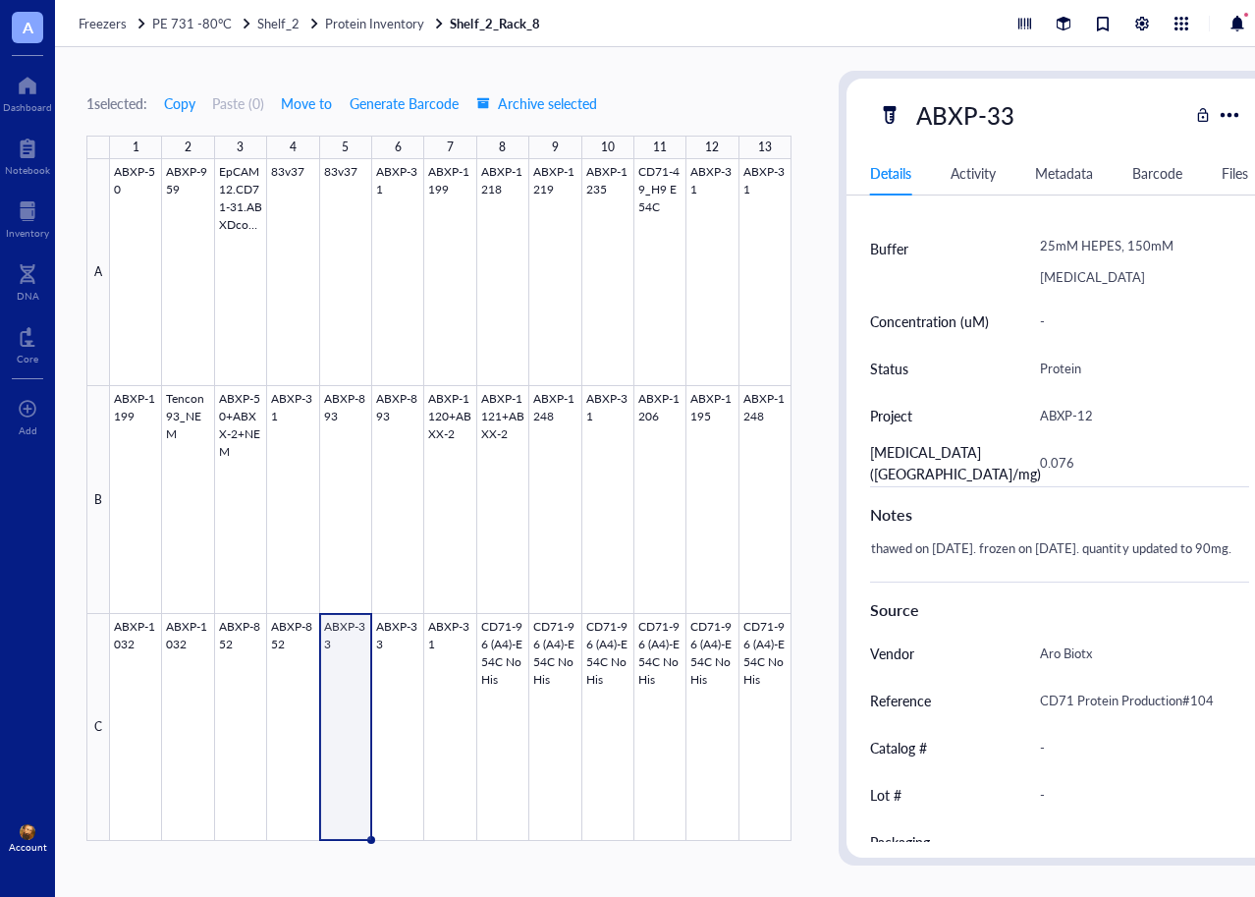
scroll to position [649, 0]
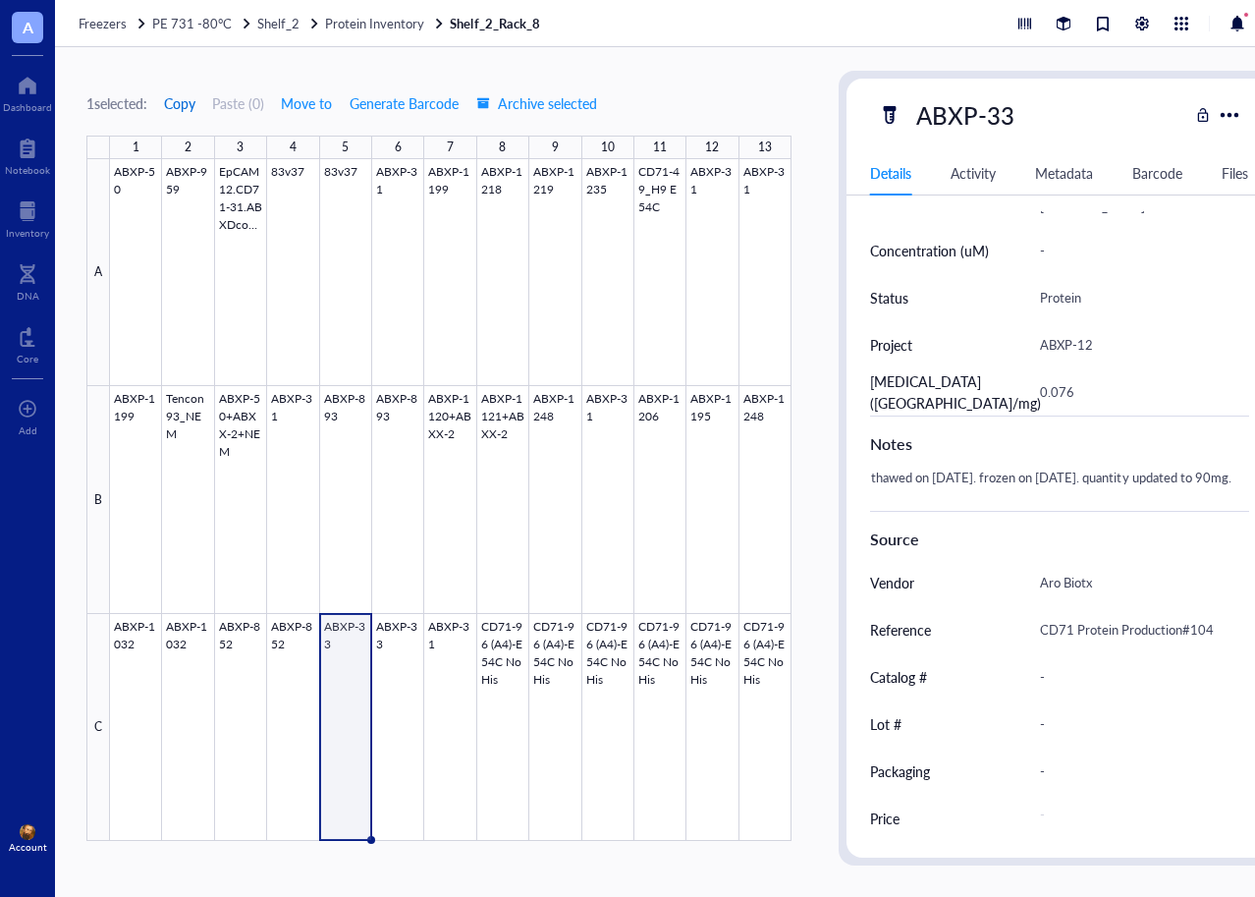
click at [184, 98] on span "Copy" at bounding box center [179, 103] width 31 height 16
click at [191, 19] on span "PE 731 -80°C" at bounding box center [192, 23] width 80 height 19
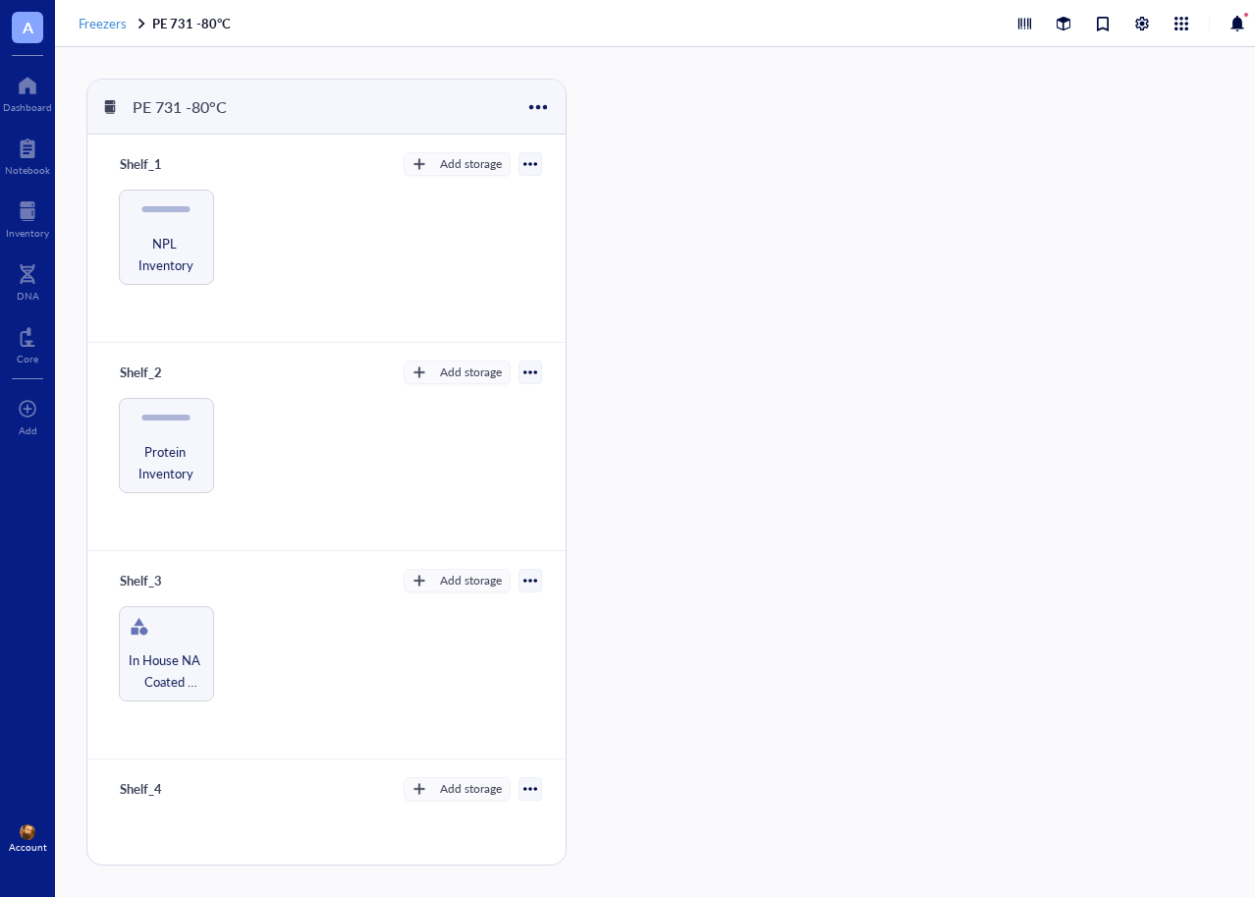
click at [96, 25] on span "Freezers" at bounding box center [103, 23] width 48 height 19
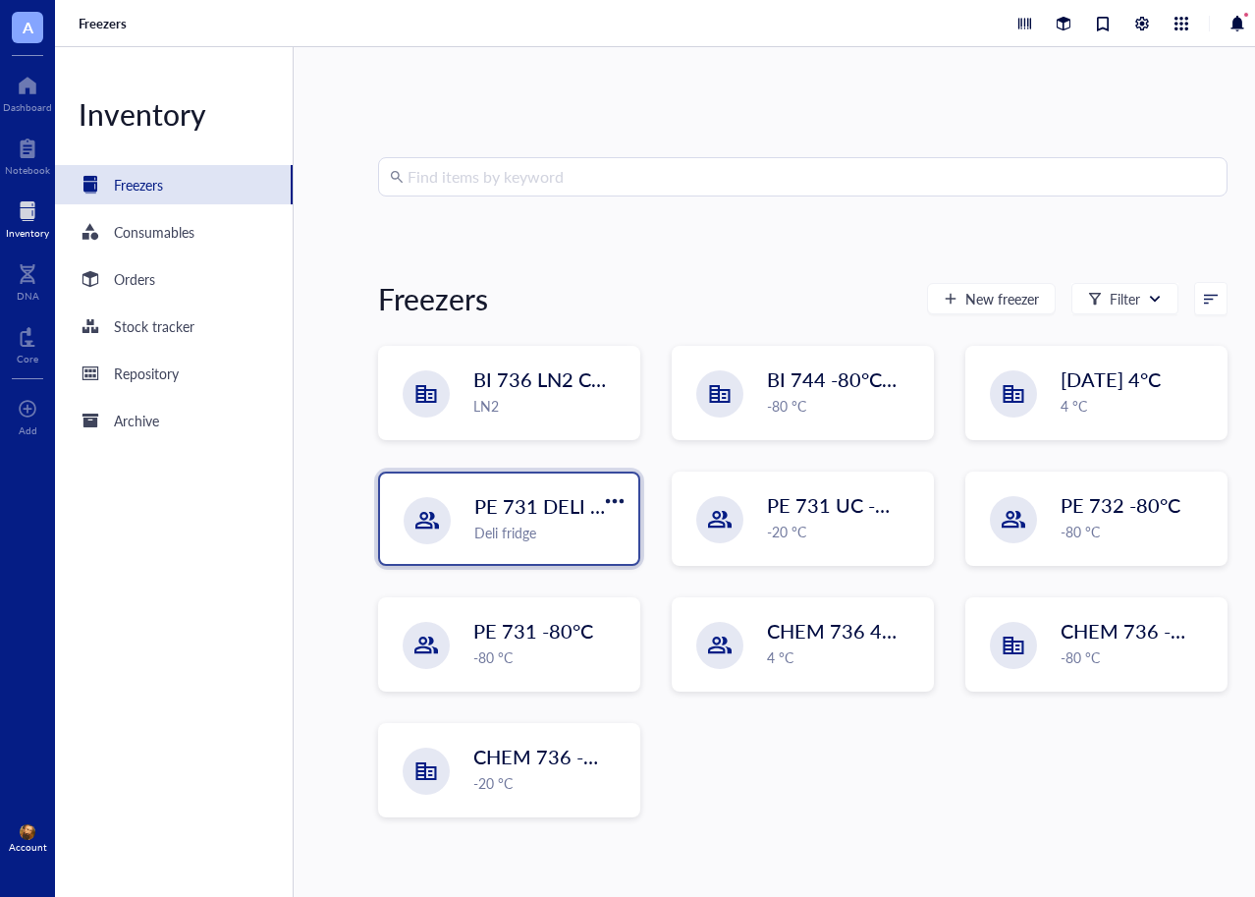
click at [489, 507] on span "PE 731 DELI 4C" at bounding box center [544, 505] width 140 height 27
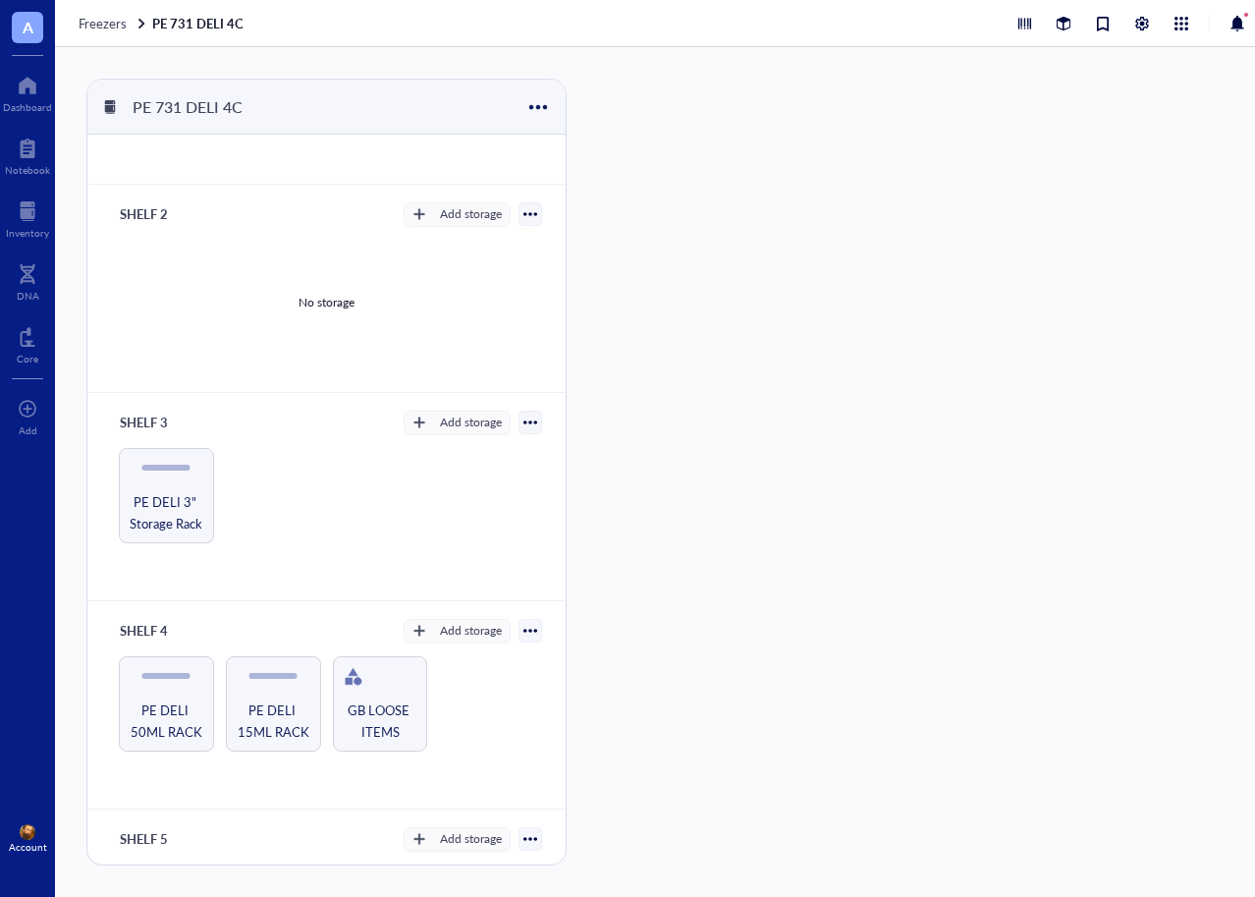
scroll to position [296, 0]
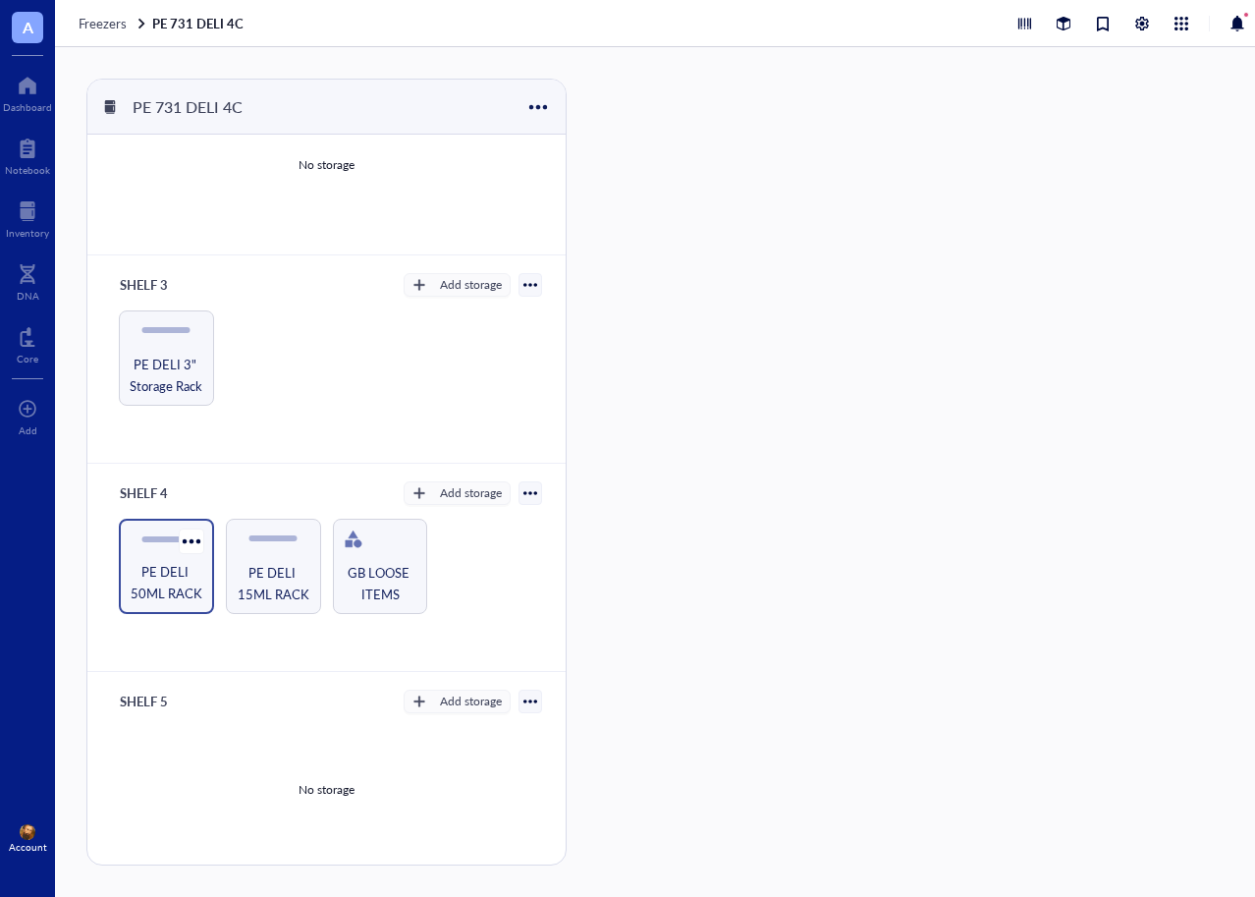
click at [167, 573] on span "PE DELI 50ML RACK" at bounding box center [167, 582] width 76 height 43
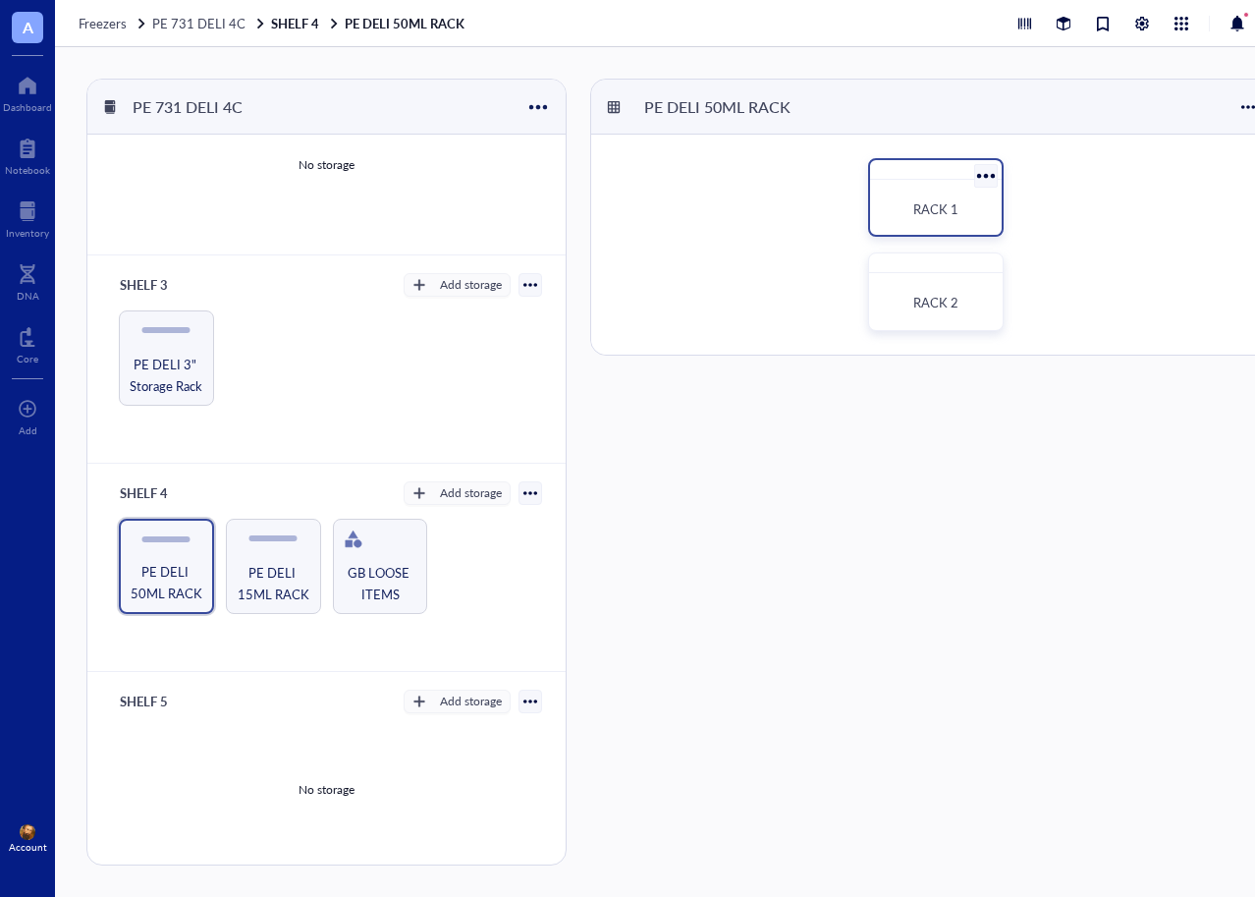
click at [915, 203] on span "RACK 1" at bounding box center [935, 208] width 45 height 19
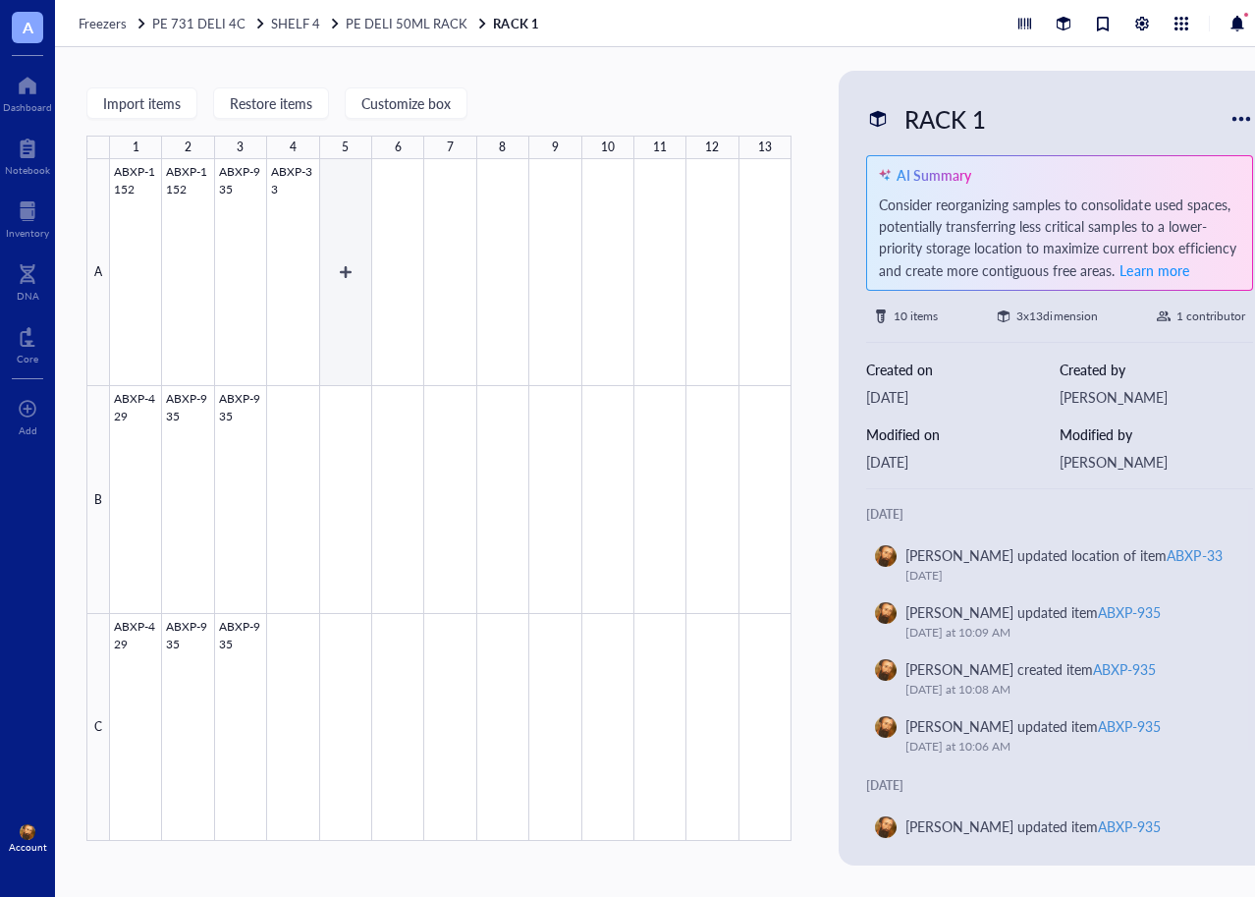
click at [346, 260] on div at bounding box center [451, 500] width 682 height 682
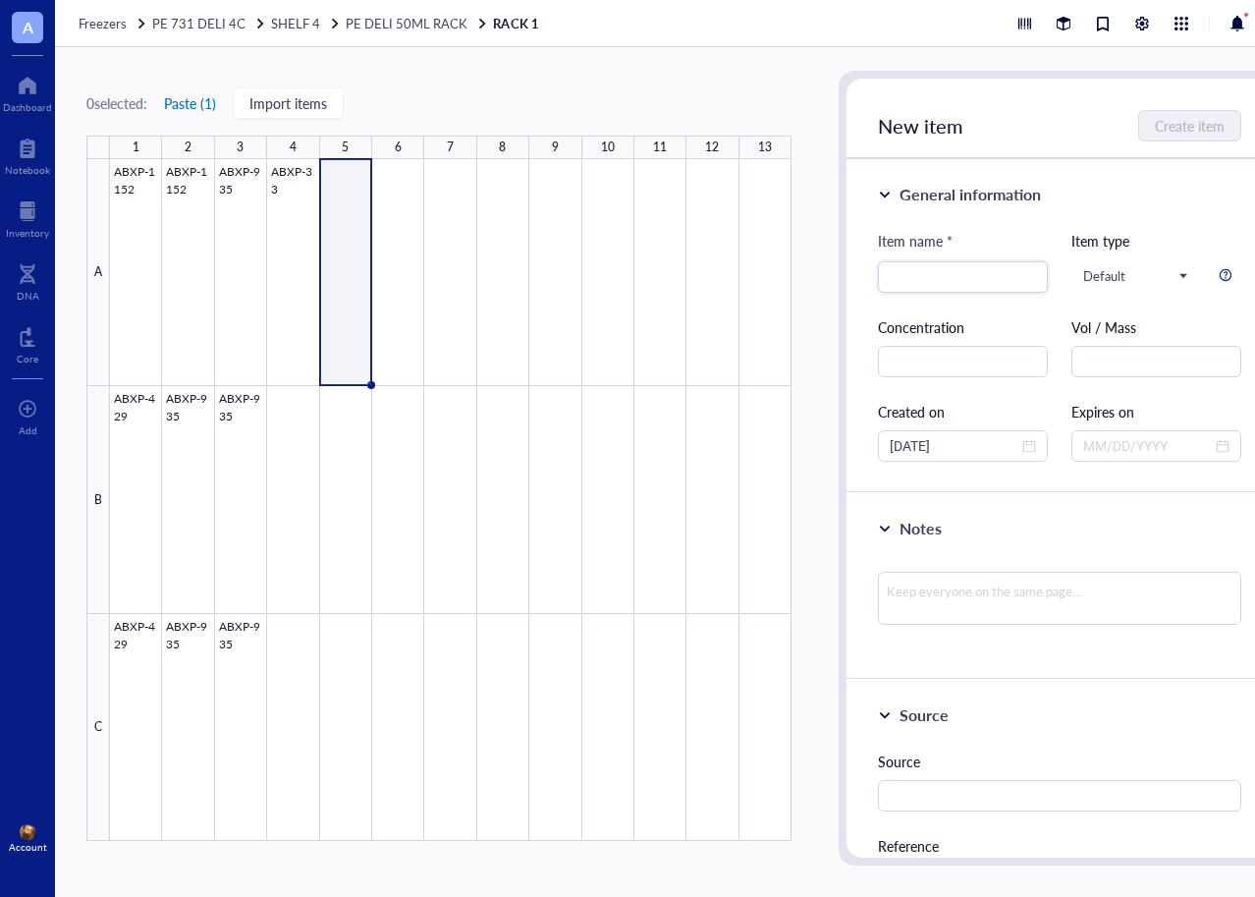
click at [196, 99] on button "Paste ( 1 )" at bounding box center [190, 102] width 54 height 31
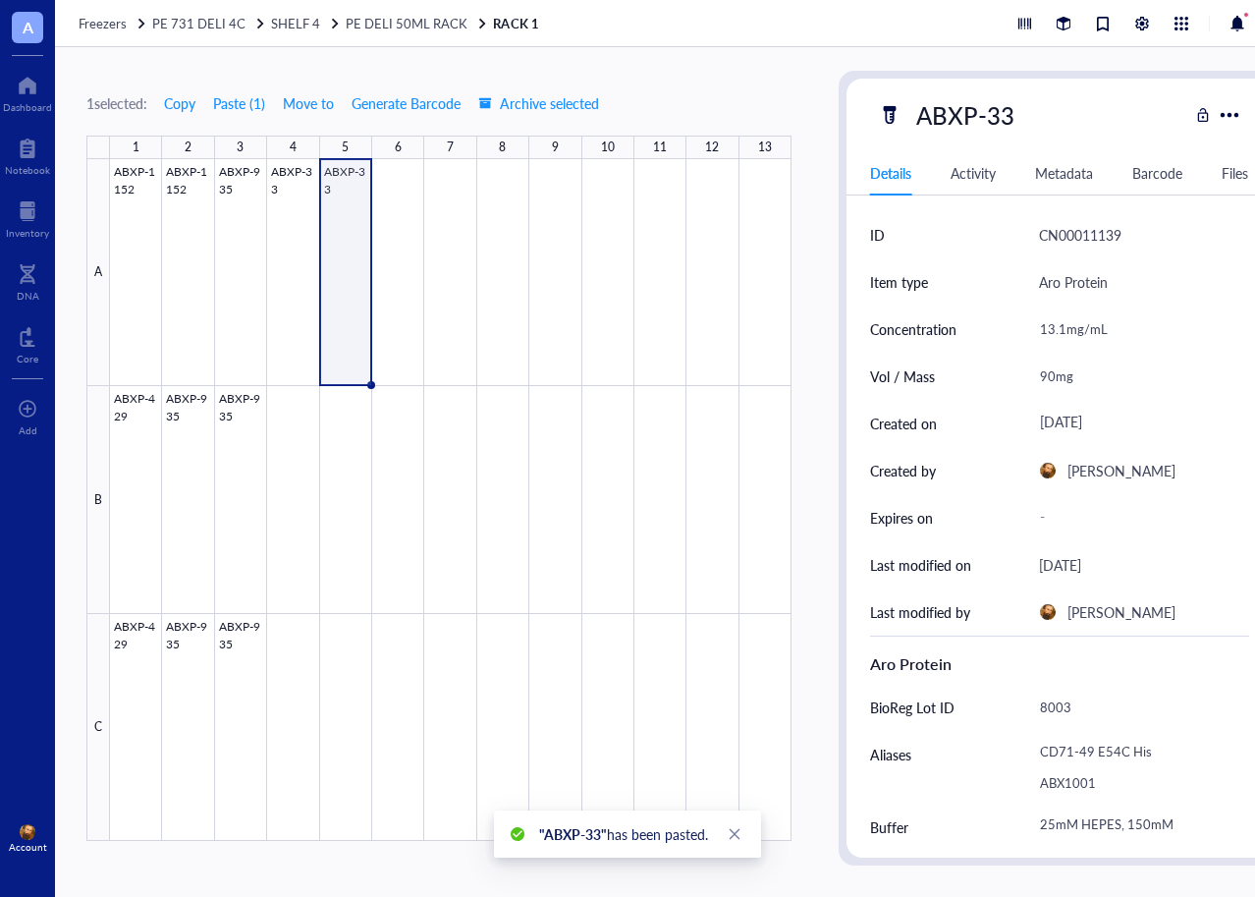
click at [1044, 380] on div "90mg" at bounding box center [1136, 376] width 210 height 41
click at [1034, 377] on input "90mg" at bounding box center [1136, 375] width 208 height 39
type input "80mg"
click at [1123, 123] on div "ABXP-33" at bounding box center [1033, 114] width 310 height 41
click at [1046, 380] on div "80mg" at bounding box center [1136, 376] width 210 height 41
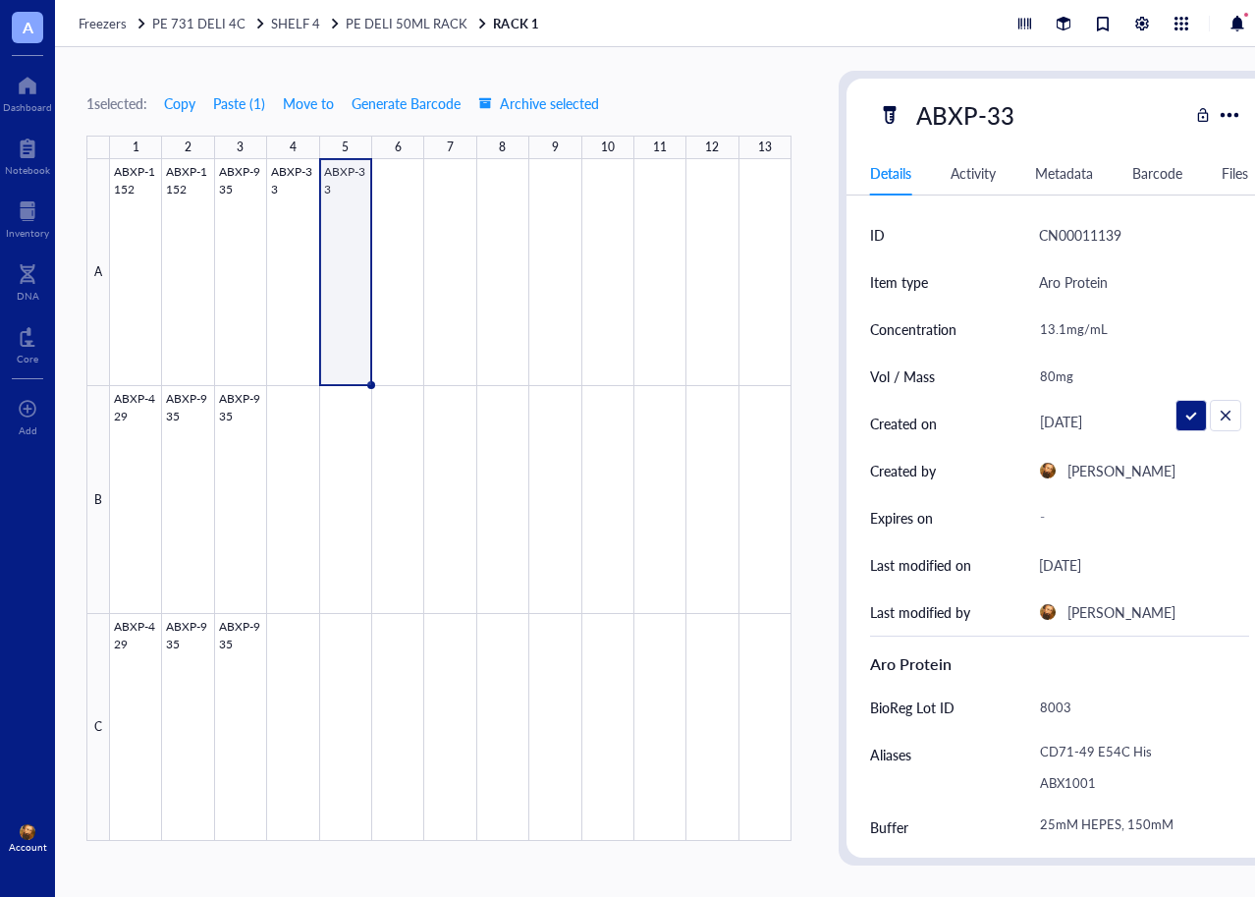
drag, startPoint x: 1053, startPoint y: 372, endPoint x: 994, endPoint y: 379, distance: 59.3
click at [994, 379] on div "Vol / Mass 80mg" at bounding box center [1059, 376] width 379 height 47
type input "100mg"
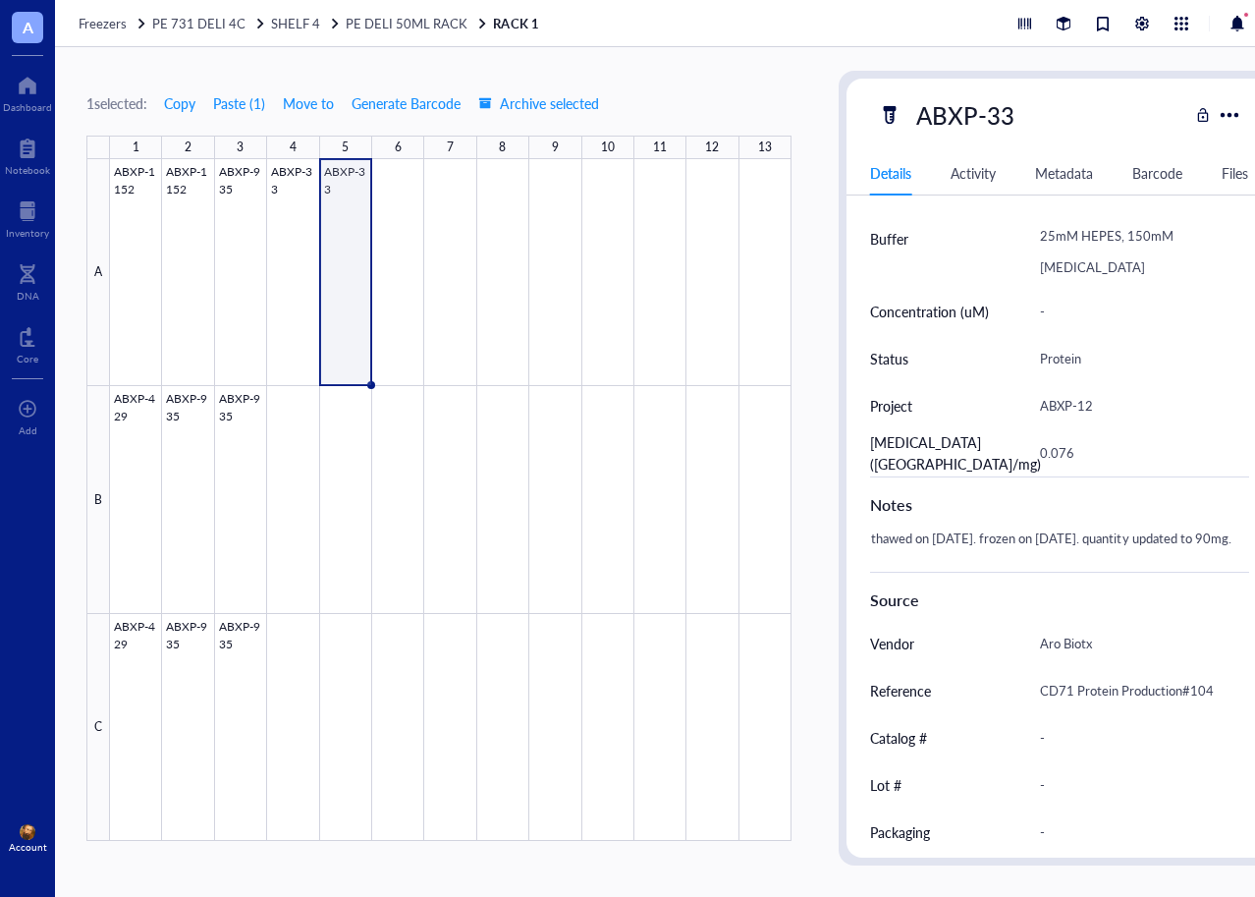
scroll to position [589, 0]
click at [984, 555] on div "thawed on 6/2/2025. frozen on 6/18/2025. quantity updated to 90mg." at bounding box center [1051, 546] width 379 height 47
drag, startPoint x: 995, startPoint y: 537, endPoint x: 1004, endPoint y: 556, distance: 20.6
click at [1004, 556] on textarea "thawed on 6/2/2025. frozen on 6/18/2025. quantity updated to 90mg." at bounding box center [1051, 546] width 377 height 43
type textarea "thawed on 6/2/2025. frozen on 10-08-2025."
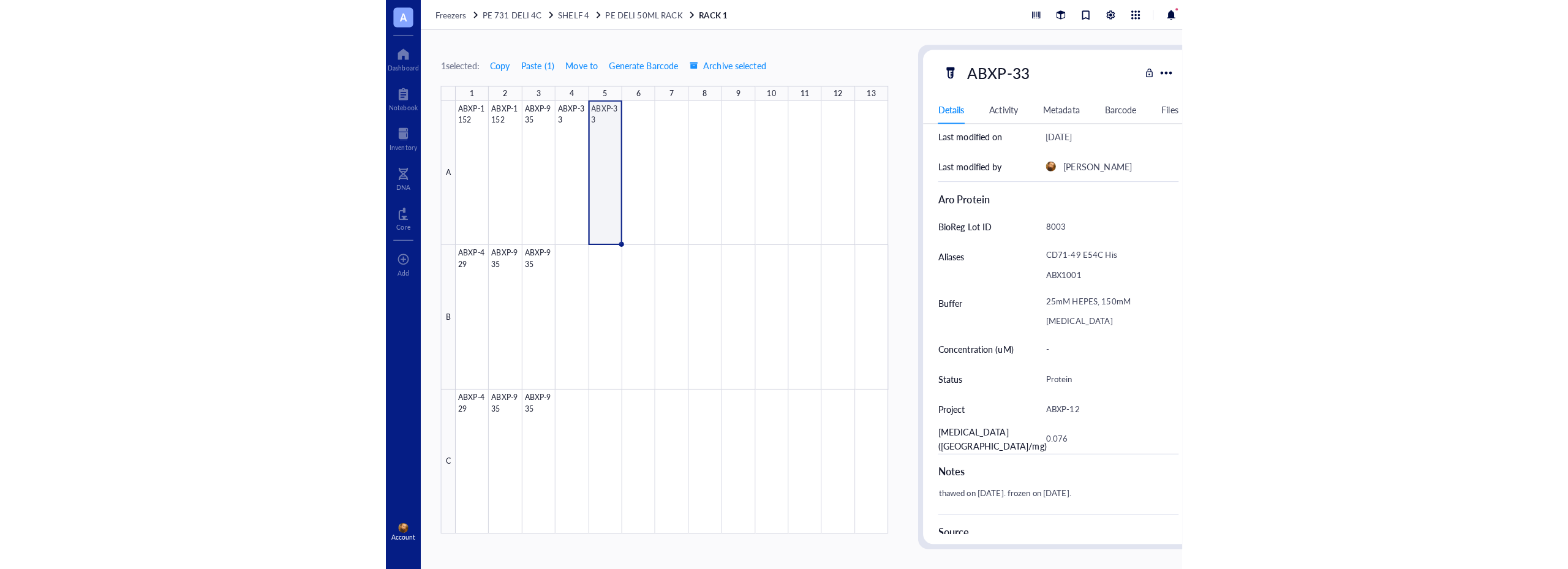
scroll to position [405, 0]
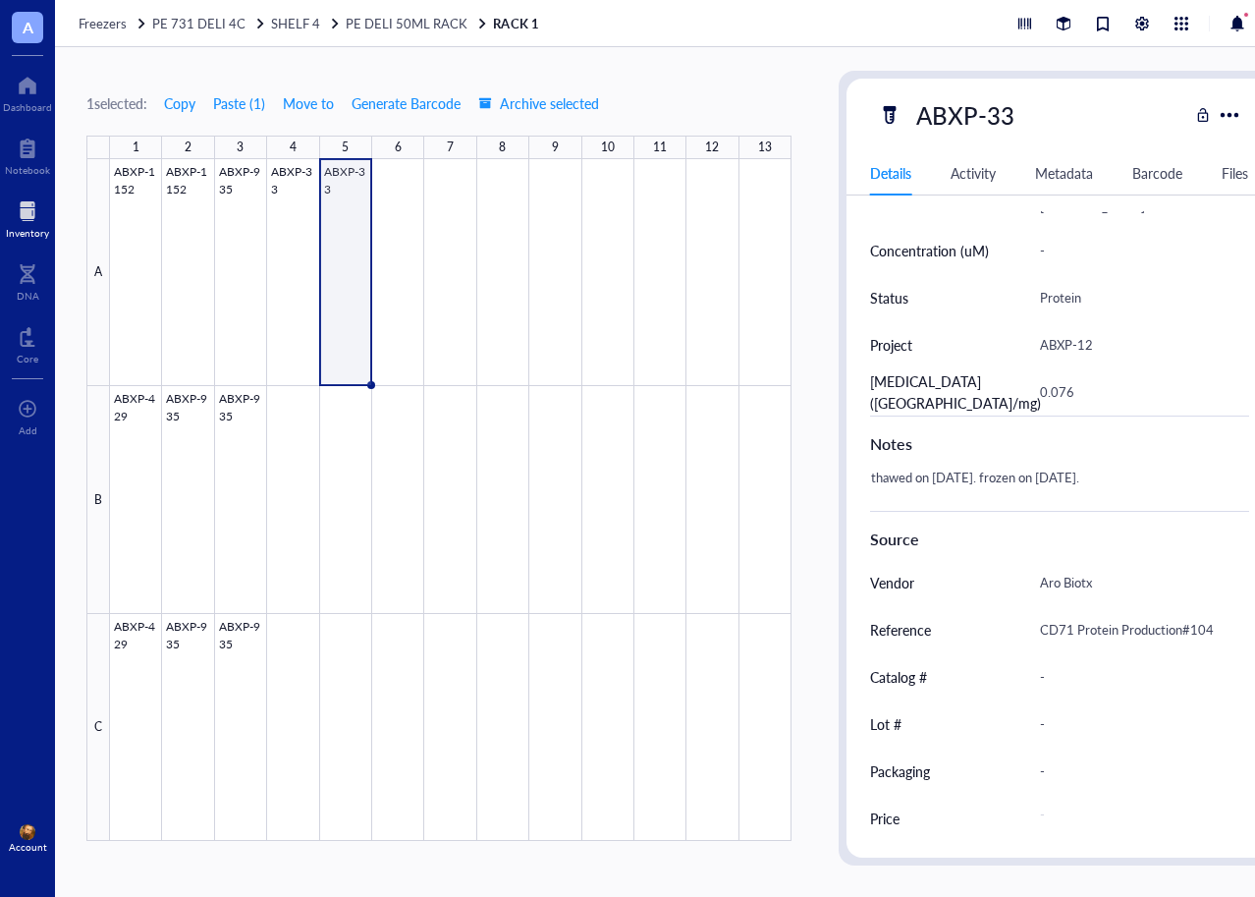
click at [30, 201] on div at bounding box center [27, 210] width 43 height 31
